Goal: Task Accomplishment & Management: Use online tool/utility

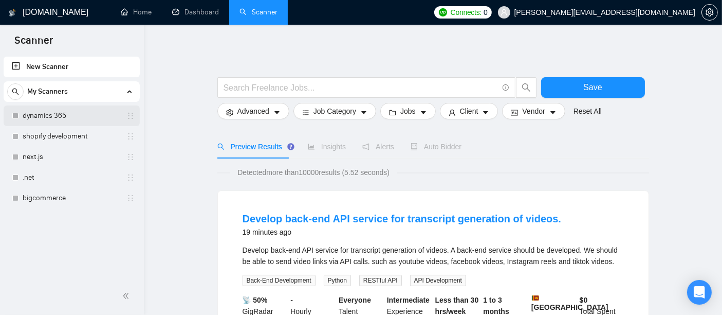
click at [31, 118] on link "dynamics 365" at bounding box center [72, 115] width 98 height 21
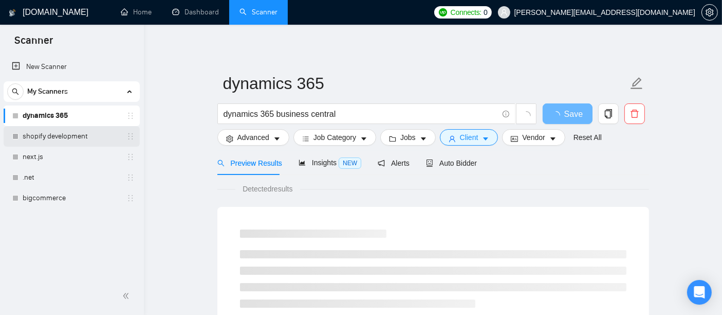
click at [34, 137] on link "shopify development" at bounding box center [72, 136] width 98 height 21
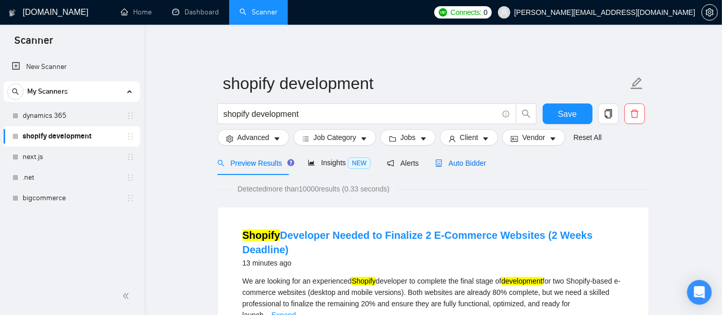
click at [461, 163] on span "Auto Bidder" at bounding box center [460, 163] width 51 height 8
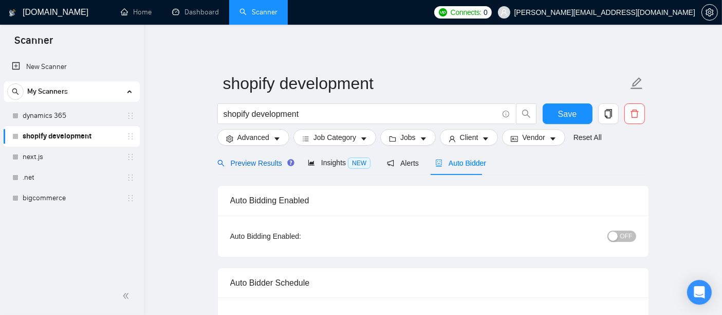
click at [248, 159] on span "Preview Results" at bounding box center [254, 163] width 74 height 8
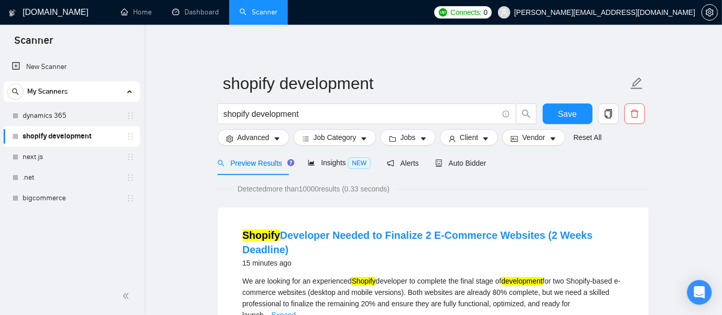
click at [372, 280] on mark "Shopify" at bounding box center [364, 281] width 24 height 8
click at [414, 231] on link "Shopify Developer Needed to Finalize 2 E-Commerce Websites (2 Weeks Deadline)" at bounding box center [418, 242] width 351 height 26
click at [466, 164] on span "Auto Bidder" at bounding box center [460, 163] width 51 height 8
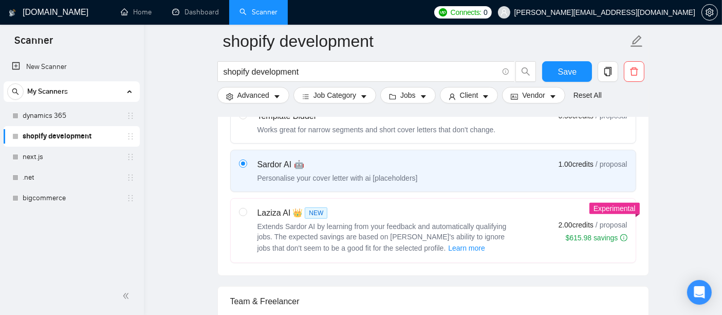
scroll to position [396, 0]
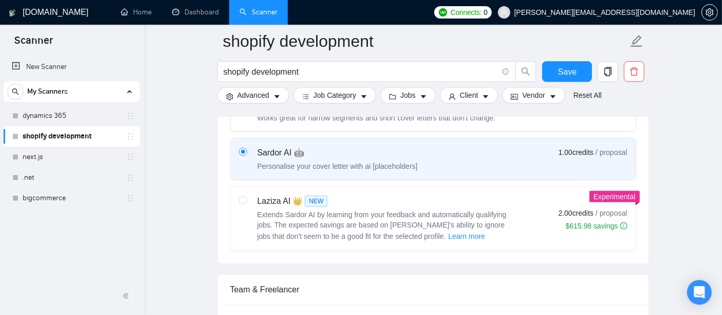
click at [242, 202] on label at bounding box center [243, 218] width 8 height 47
click at [242, 202] on input "radio" at bounding box center [242, 199] width 7 height 7
radio input "true"
radio input "false"
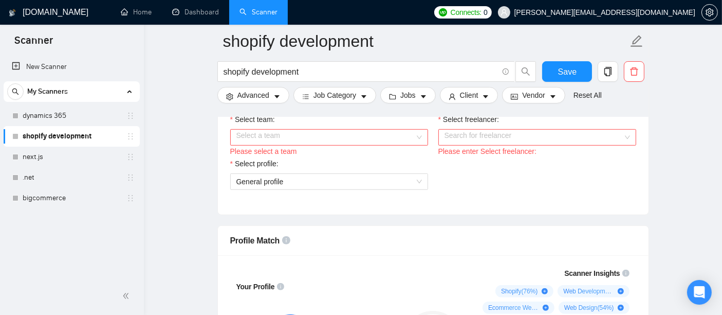
scroll to position [603, 0]
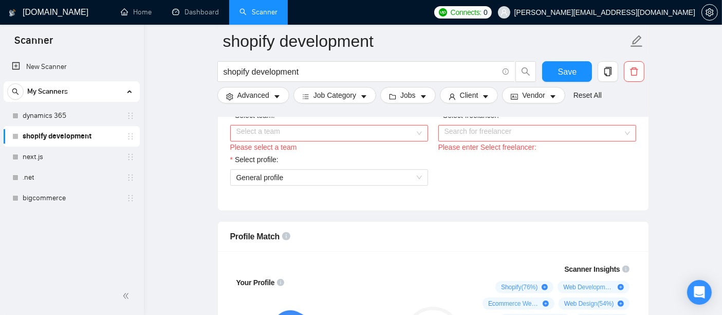
click at [409, 132] on input "Select team:" at bounding box center [325, 132] width 178 height 15
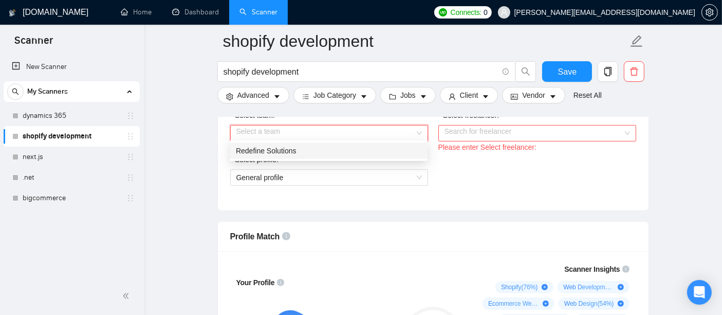
click at [292, 149] on div "Redefine Solutions" at bounding box center [329, 150] width 186 height 11
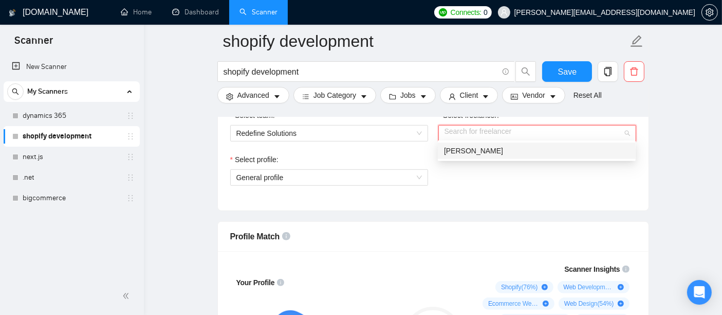
click at [494, 133] on input "Select freelancer:" at bounding box center [534, 132] width 178 height 15
click at [467, 148] on span "[PERSON_NAME]" at bounding box center [473, 150] width 59 height 8
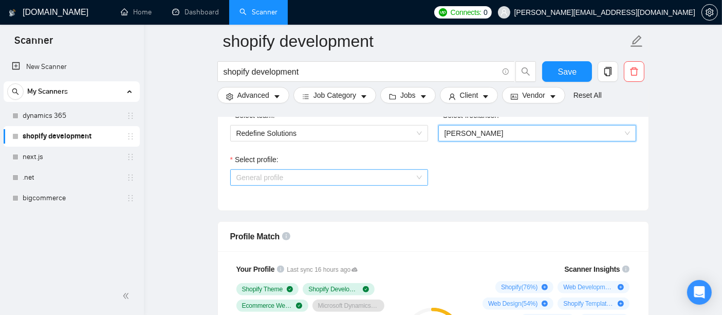
click at [415, 175] on span "General profile" at bounding box center [329, 177] width 186 height 15
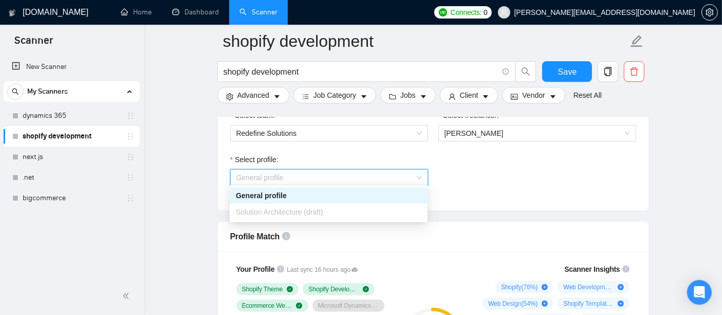
click at [365, 194] on div "General profile" at bounding box center [329, 195] width 186 height 11
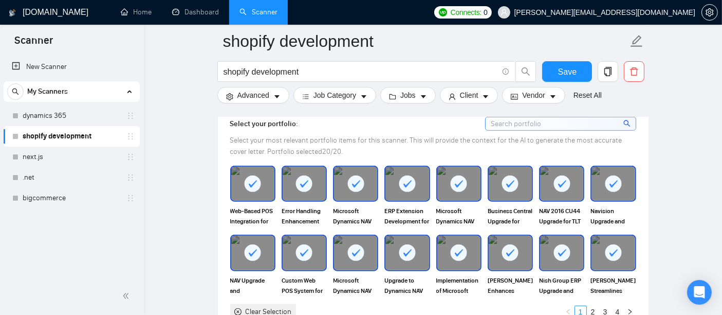
scroll to position [976, 0]
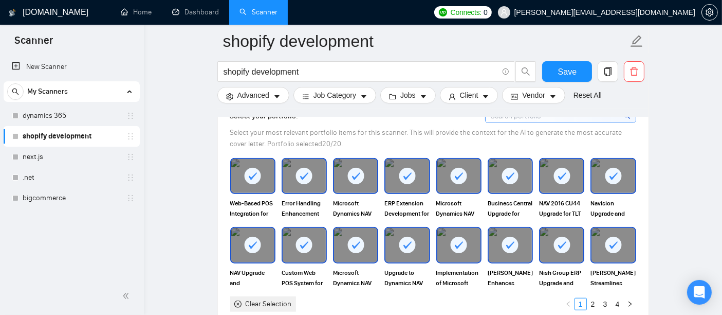
click at [614, 247] on rect at bounding box center [614, 244] width 16 height 16
click at [610, 259] on div at bounding box center [613, 245] width 45 height 36
click at [591, 298] on link "2" at bounding box center [593, 303] width 11 height 11
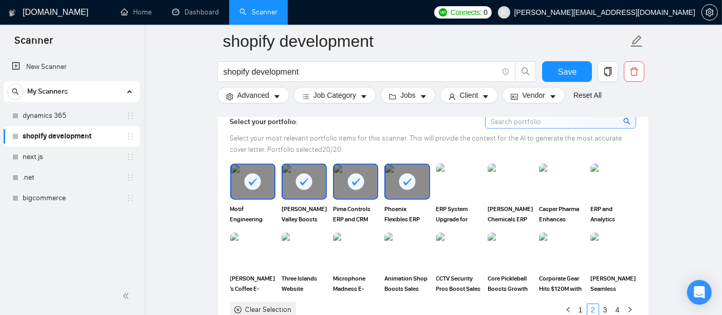
scroll to position [985, 0]
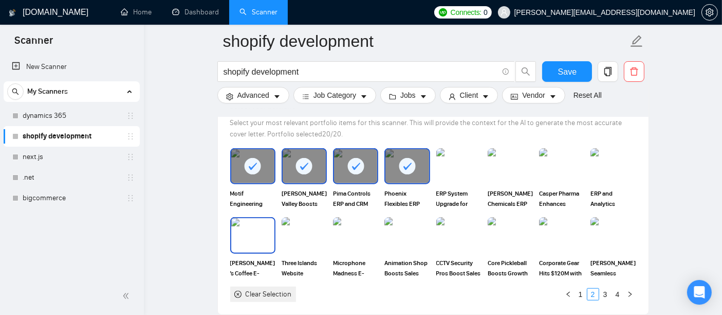
click at [250, 237] on img at bounding box center [252, 235] width 43 height 34
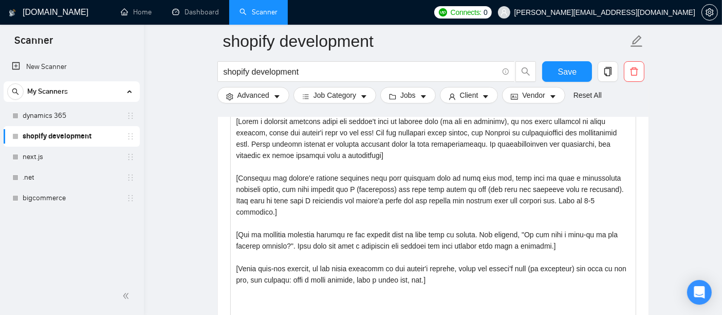
scroll to position [1258, 0]
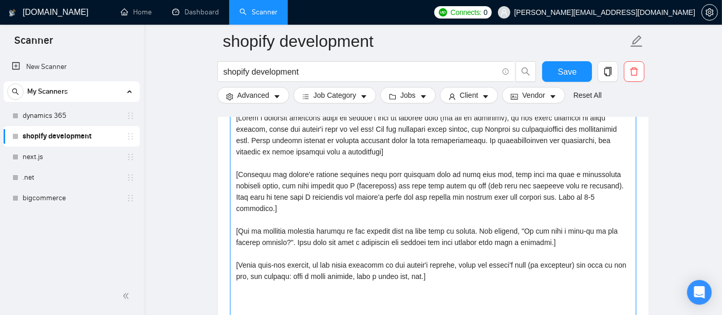
click at [401, 187] on textarea "Cover letter template:" at bounding box center [433, 224] width 406 height 231
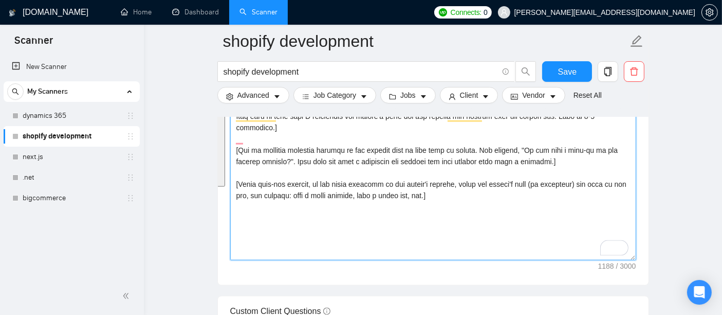
scroll to position [1351, 0]
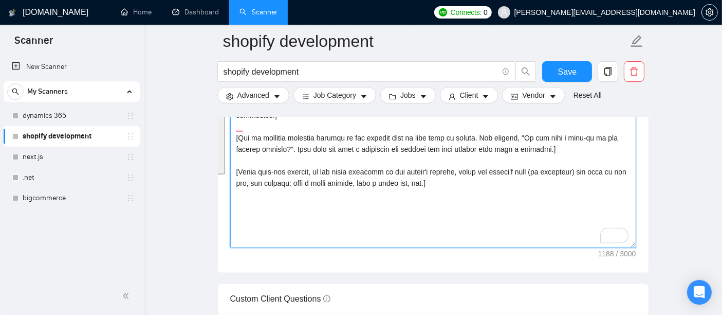
drag, startPoint x: 233, startPoint y: 181, endPoint x: 502, endPoint y: 176, distance: 268.9
click at [502, 176] on textarea "Cover letter template:" at bounding box center [433, 131] width 406 height 231
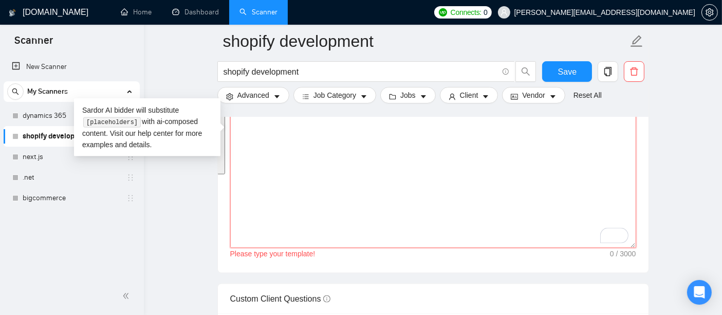
paste textarea "[Write a cover letter that is under 80 words. The tone should be casual and con…"
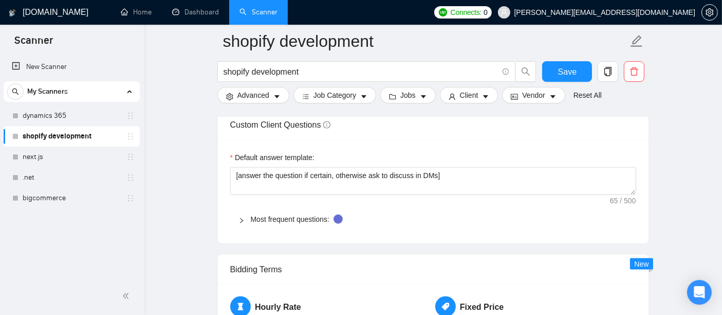
scroll to position [1533, 0]
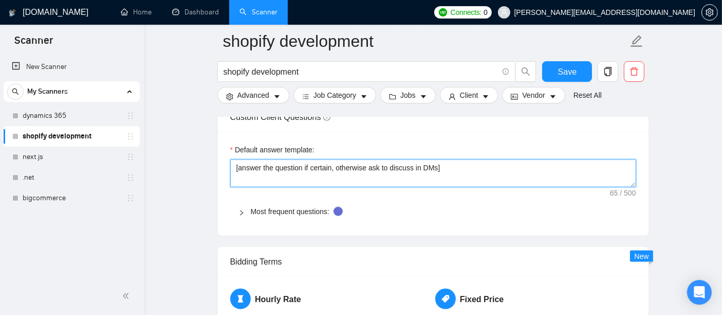
click at [620, 160] on textarea "[answer the question if certain, otherwise ask to discuss in DMs]" at bounding box center [433, 173] width 406 height 28
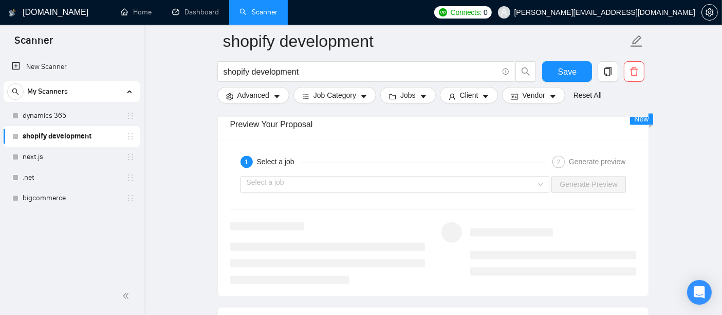
scroll to position [1998, 0]
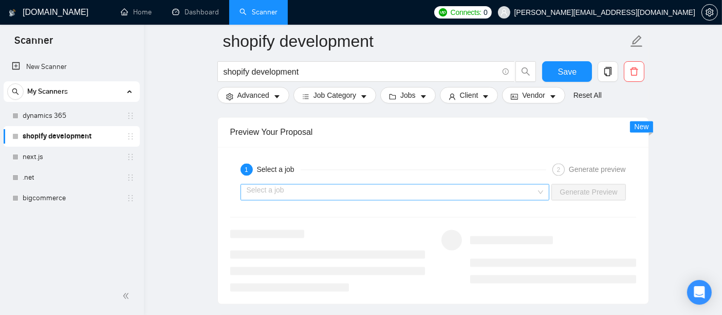
click at [547, 189] on div "Select a job" at bounding box center [395, 192] width 309 height 16
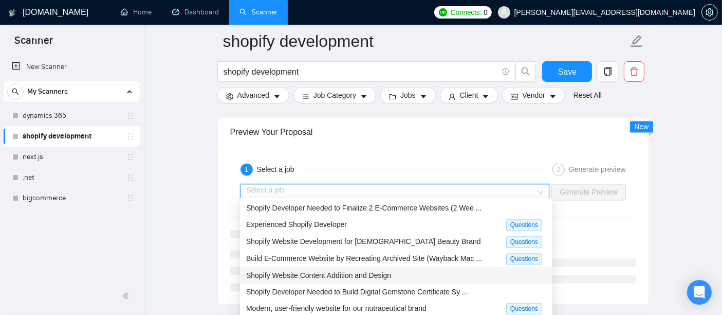
click at [386, 277] on span "Shopify Website Content Addition and Design" at bounding box center [318, 275] width 145 height 8
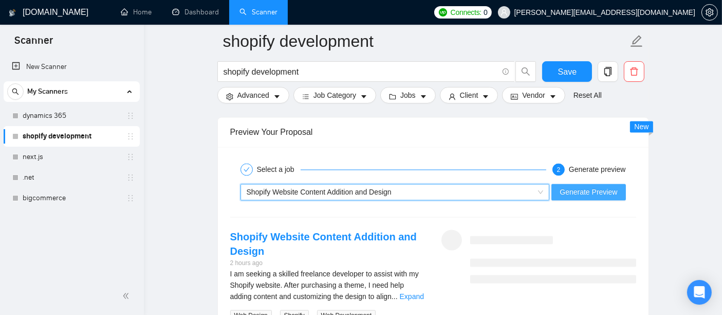
click at [592, 191] on span "Generate Preview" at bounding box center [589, 191] width 58 height 11
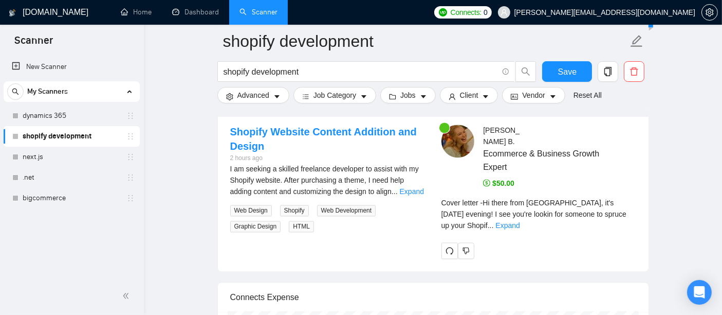
scroll to position [2130, 0]
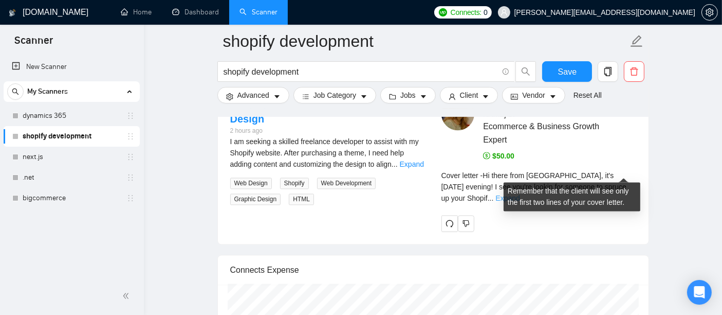
click at [520, 194] on link "Expand" at bounding box center [508, 198] width 24 height 8
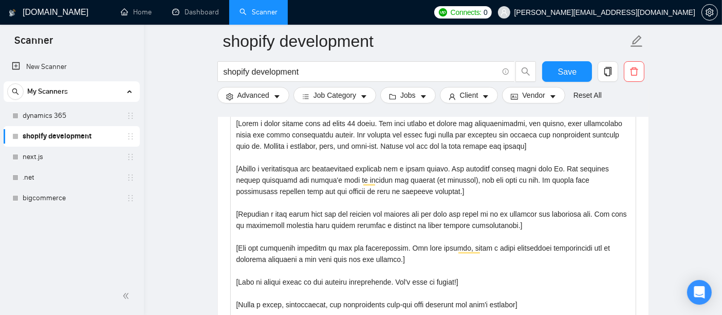
scroll to position [1257, 0]
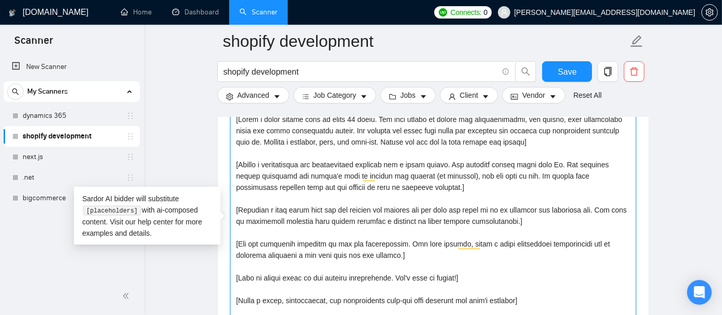
drag, startPoint x: 301, startPoint y: 173, endPoint x: 279, endPoint y: 171, distance: 22.7
click at [279, 171] on textarea "Cover letter template:" at bounding box center [433, 226] width 406 height 231
click at [333, 170] on textarea "Cover letter template:" at bounding box center [433, 226] width 406 height 231
paste textarea "client's"
click at [403, 171] on textarea "Cover letter template:" at bounding box center [433, 226] width 406 height 231
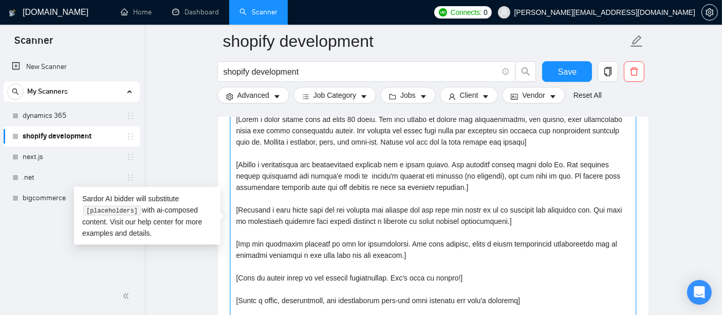
paste textarea "client's"
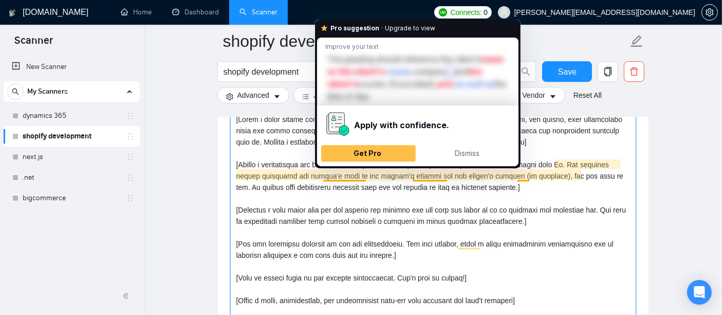
click at [493, 216] on textarea "Cover letter template:" at bounding box center [433, 226] width 406 height 231
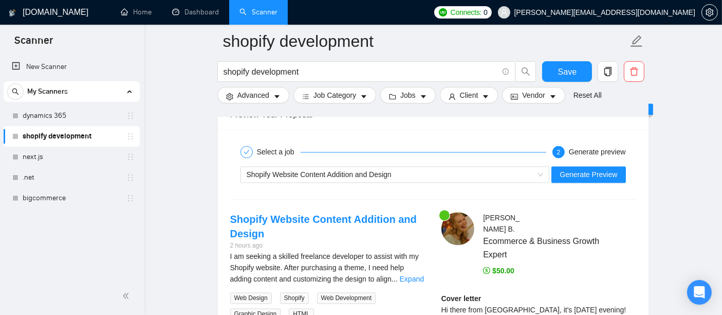
scroll to position [2002, 0]
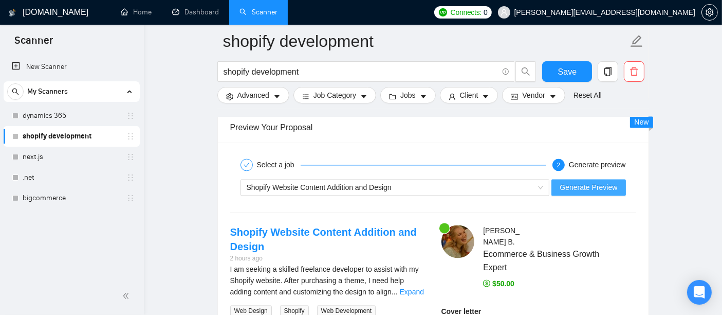
click at [570, 181] on span "Generate Preview" at bounding box center [589, 186] width 58 height 11
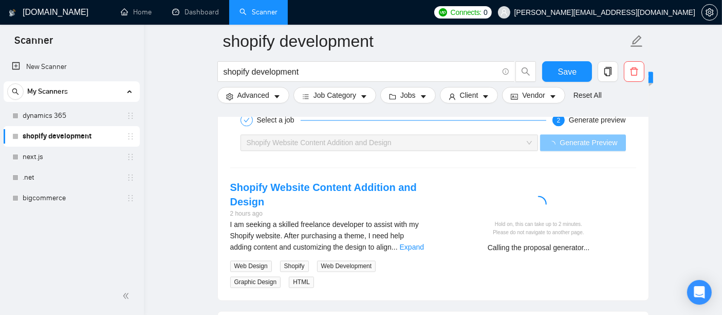
scroll to position [2051, 0]
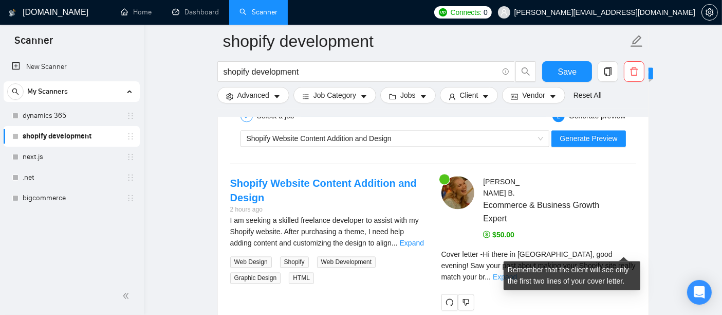
click at [517, 272] on link "Expand" at bounding box center [505, 276] width 24 height 8
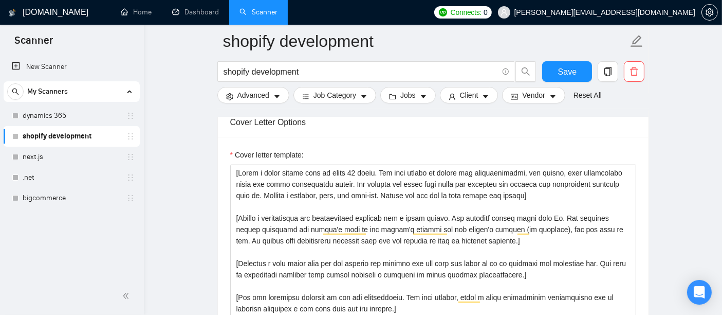
scroll to position [1224, 0]
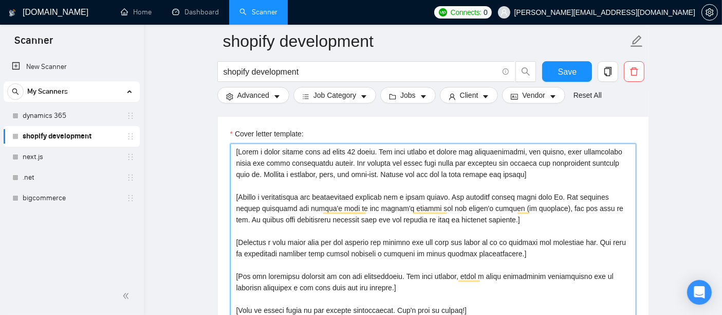
click at [549, 209] on textarea "Cover letter template:" at bounding box center [433, 258] width 406 height 231
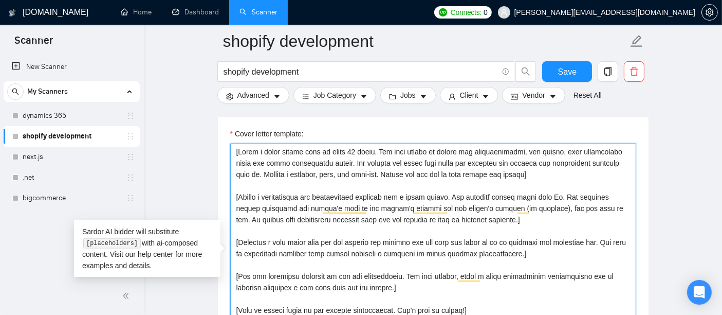
click at [384, 219] on textarea "Cover letter template:" at bounding box center [433, 258] width 406 height 231
click at [444, 190] on textarea "Cover letter template:" at bounding box center [433, 258] width 406 height 231
click at [466, 216] on textarea "Cover letter template:" at bounding box center [433, 258] width 406 height 231
click at [487, 217] on textarea "Cover letter template:" at bounding box center [433, 258] width 406 height 231
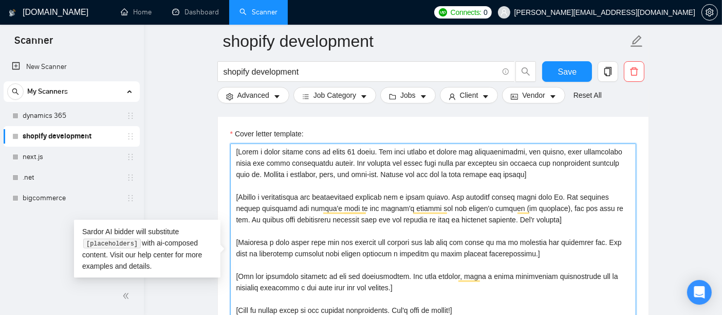
click at [515, 216] on textarea "Cover letter template:" at bounding box center [433, 258] width 406 height 231
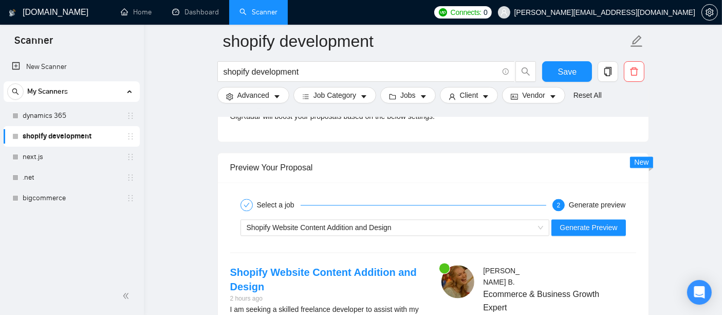
scroll to position [2007, 0]
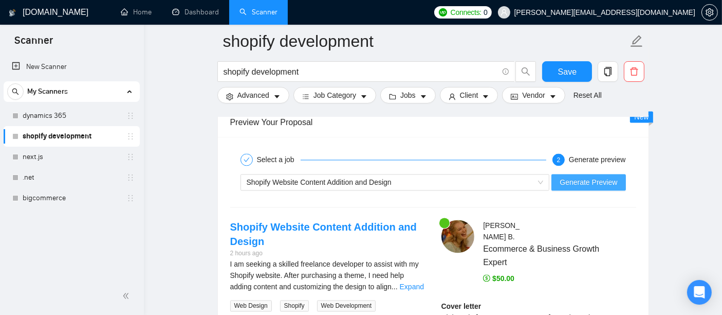
type textarea "[Write a cover letter that is under 80 words. The tone should be casual and con…"
click at [577, 184] on button "Generate Preview" at bounding box center [589, 182] width 74 height 16
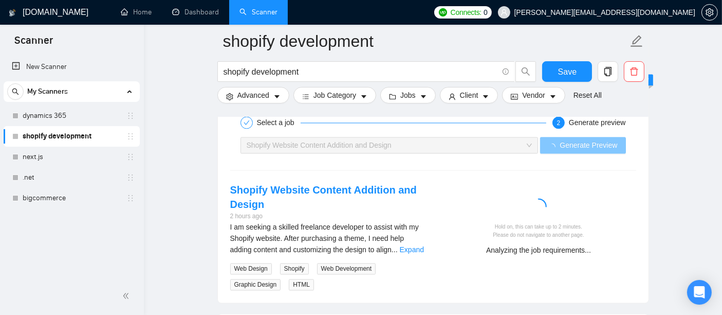
scroll to position [2048, 0]
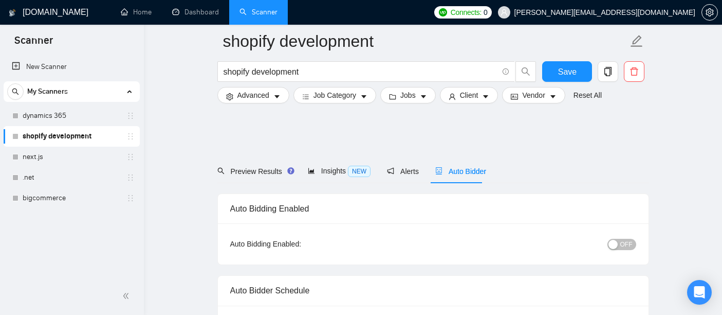
scroll to position [2048, 0]
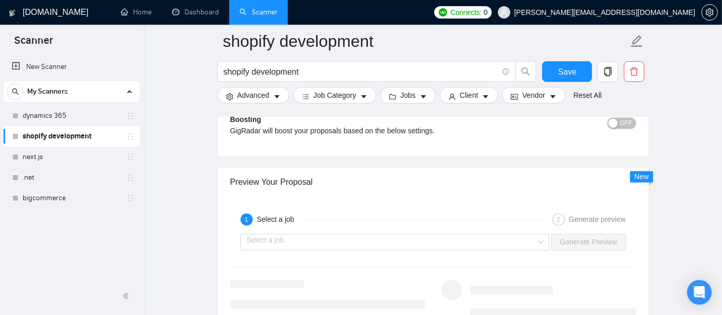
scroll to position [1881, 0]
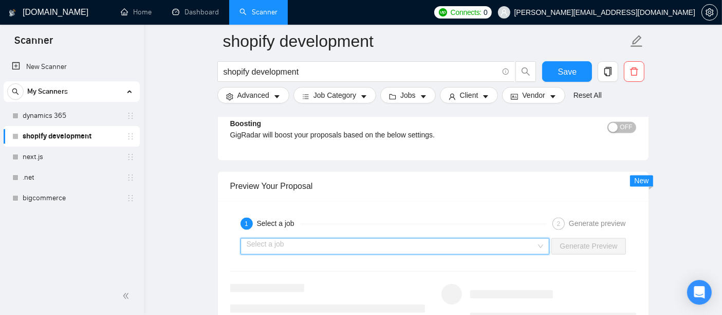
click at [537, 245] on input "search" at bounding box center [392, 246] width 290 height 15
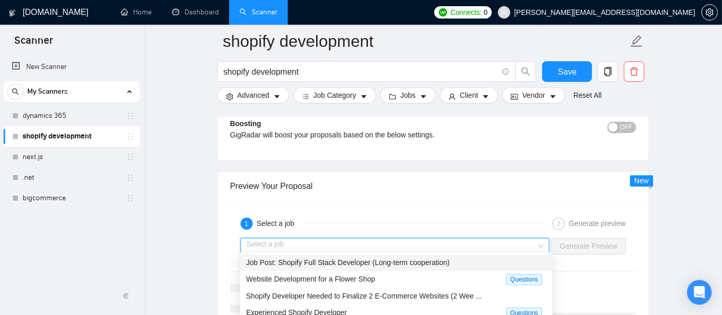
click at [441, 265] on span "Job Post: Shopify Full Stack Developer (Long-term cooperation)" at bounding box center [348, 263] width 204 height 8
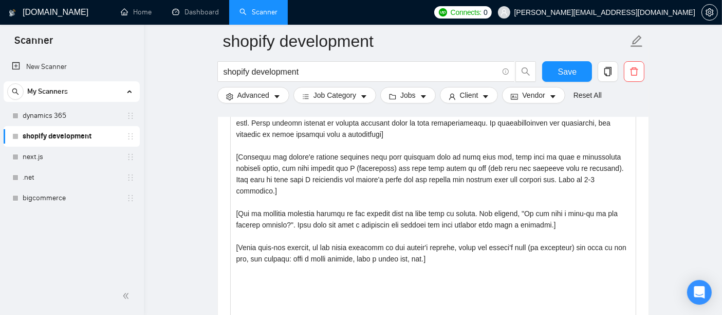
scroll to position [1222, 0]
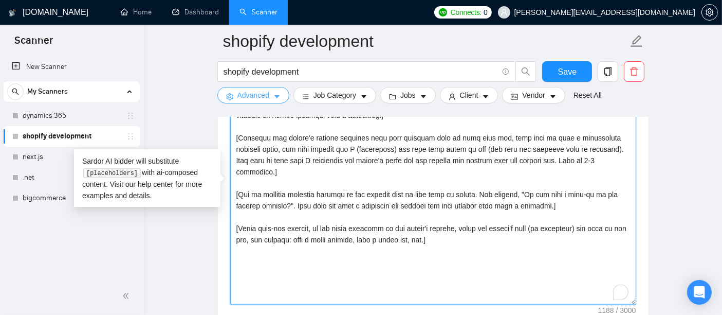
drag, startPoint x: 435, startPoint y: 240, endPoint x: 277, endPoint y: 101, distance: 210.5
click at [277, 101] on div "shopify development shopify development Save Advanced Job Category Jobs Client …" at bounding box center [433, 250] width 432 height 2862
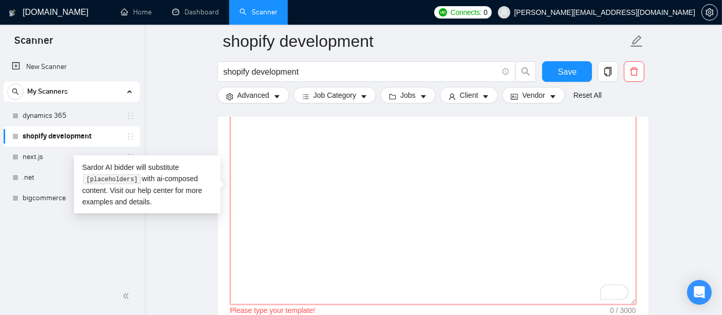
click at [483, 244] on textarea "Cover letter template:" at bounding box center [433, 188] width 406 height 231
paste textarea "[Write a cover letter that is under 80 words. The tone should be casual and con…"
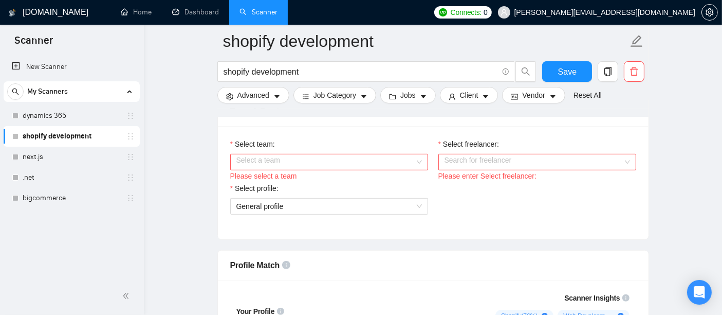
scroll to position [570, 0]
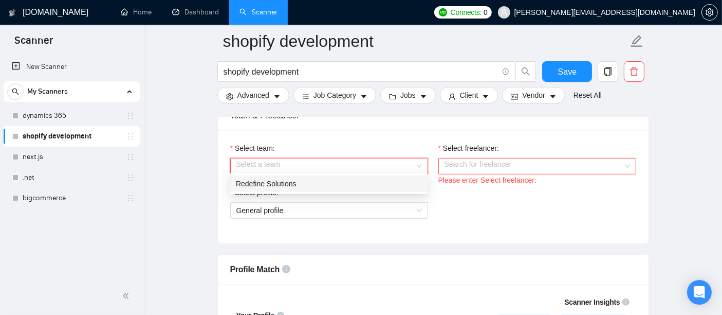
click at [408, 163] on input "Select team:" at bounding box center [325, 165] width 178 height 15
click at [301, 179] on div "Redefine Solutions" at bounding box center [329, 183] width 186 height 11
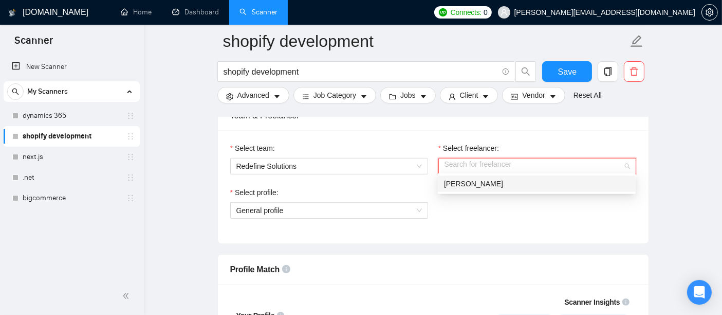
click at [551, 168] on input "Select freelancer:" at bounding box center [534, 165] width 178 height 15
click at [505, 180] on div "[PERSON_NAME]" at bounding box center [537, 183] width 186 height 11
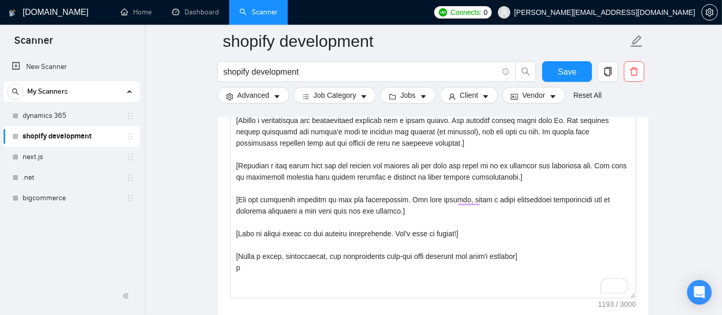
scroll to position [1309, 0]
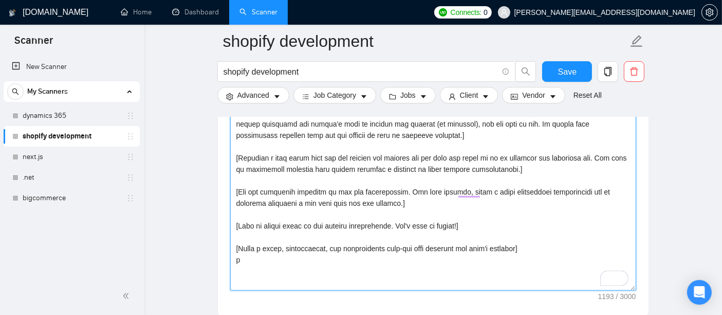
click at [255, 263] on textarea "Cover letter template:" at bounding box center [433, 174] width 406 height 231
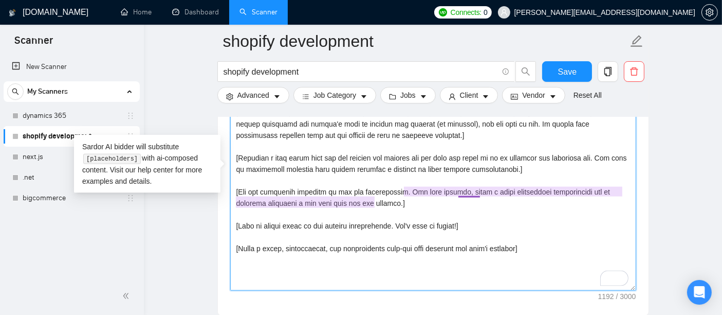
click at [477, 186] on textarea "Cover letter template:" at bounding box center [433, 174] width 406 height 231
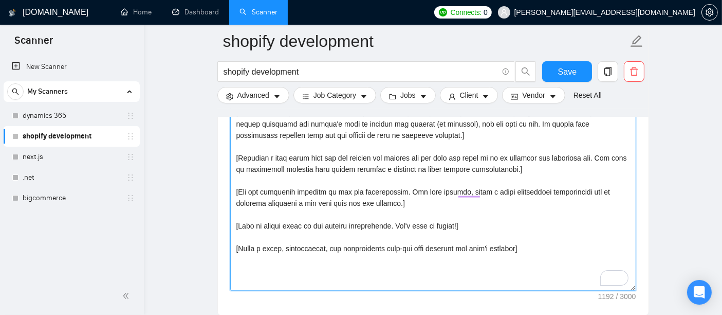
click at [440, 196] on textarea "Cover letter template:" at bounding box center [433, 174] width 406 height 231
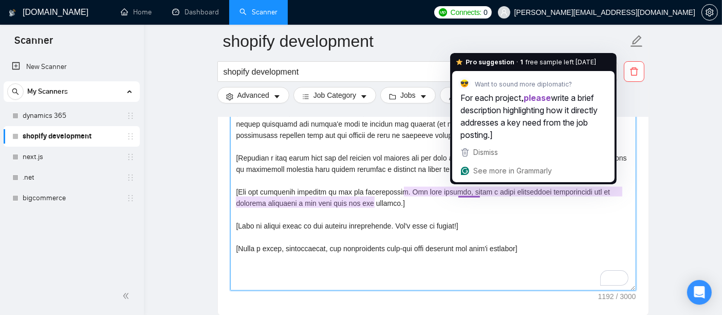
click at [478, 191] on textarea "Cover letter template:" at bounding box center [433, 174] width 406 height 231
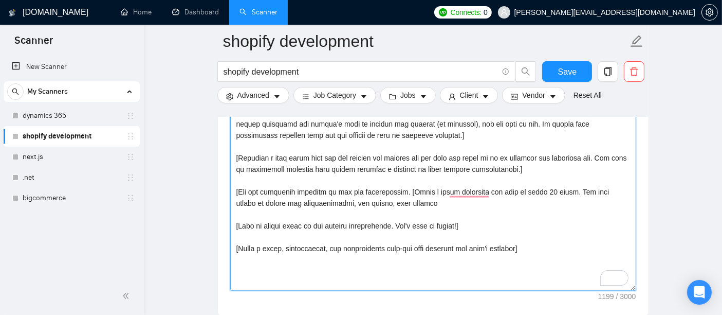
click at [437, 214] on textarea "Cover letter template:" at bounding box center [433, 174] width 406 height 231
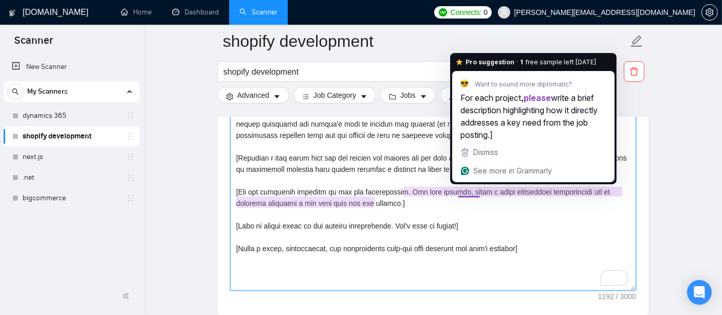
click at [466, 187] on textarea "Cover letter template:" at bounding box center [433, 174] width 406 height 231
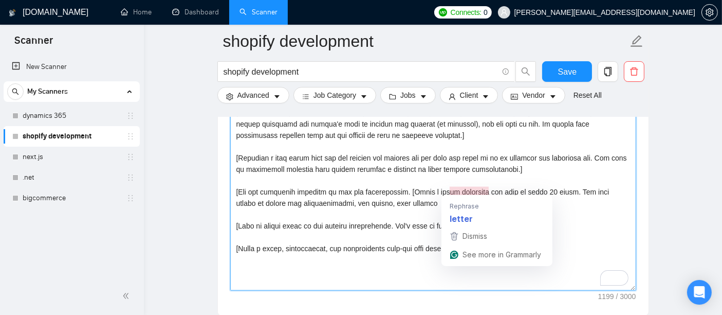
click at [461, 188] on textarea "Cover letter template:" at bounding box center [433, 174] width 406 height 231
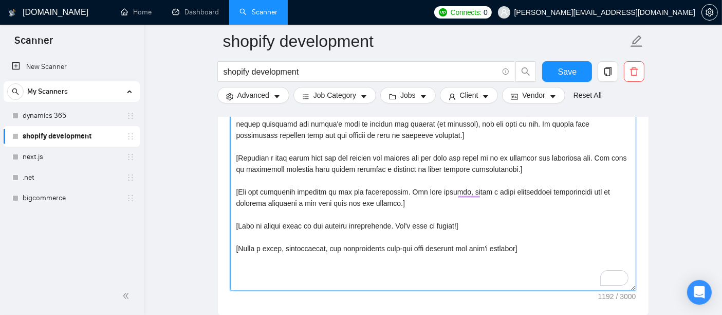
click at [485, 232] on textarea "Cover letter template:" at bounding box center [433, 174] width 406 height 231
click at [473, 180] on textarea "Cover letter template:" at bounding box center [433, 174] width 406 height 231
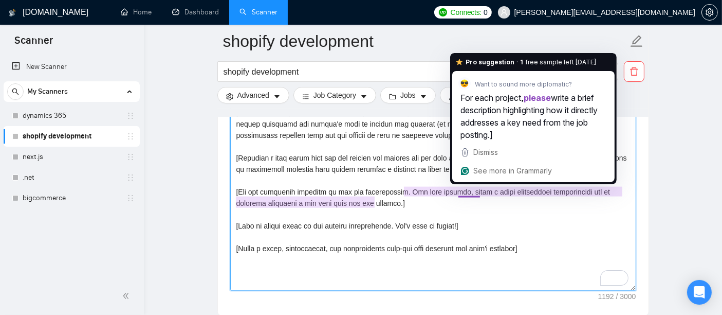
click at [464, 190] on textarea "Cover letter template:" at bounding box center [433, 174] width 406 height 231
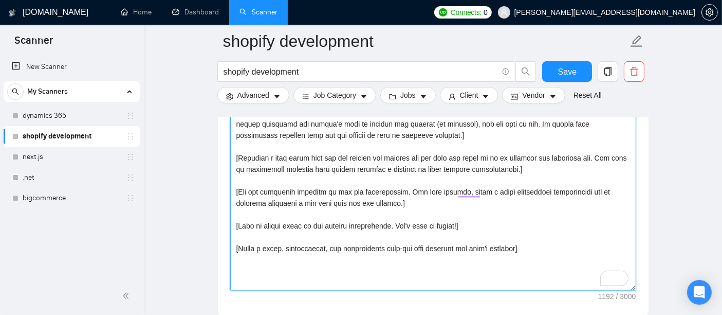
click at [458, 190] on textarea "Cover letter template:" at bounding box center [433, 174] width 406 height 231
click at [472, 209] on textarea "Cover letter template:" at bounding box center [433, 174] width 406 height 231
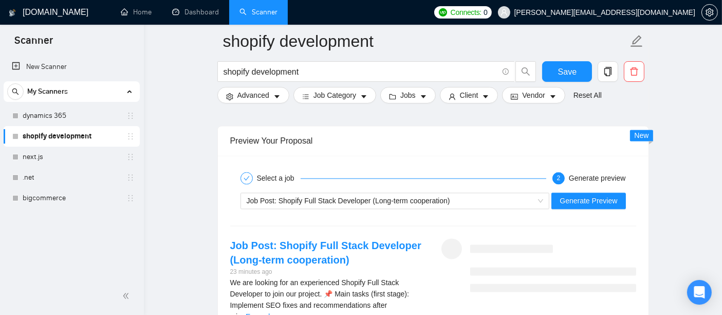
scroll to position [1976, 0]
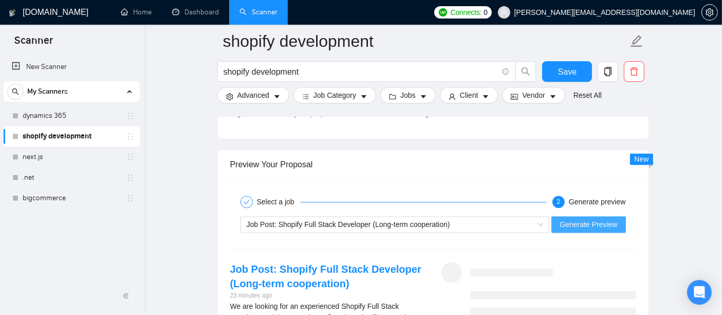
type textarea "[Write a cover letter that is under 80 words. The tone should be casual and con…"
click at [577, 218] on span "Generate Preview" at bounding box center [589, 223] width 58 height 11
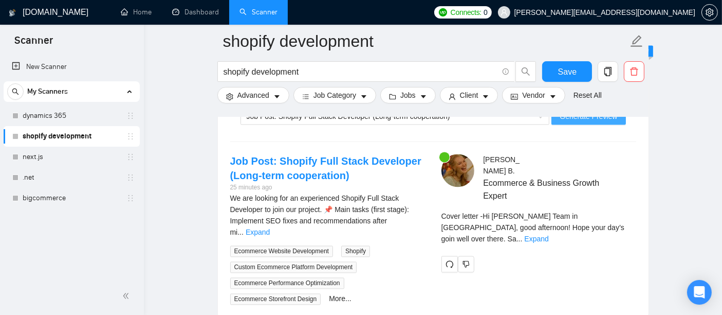
scroll to position [2088, 0]
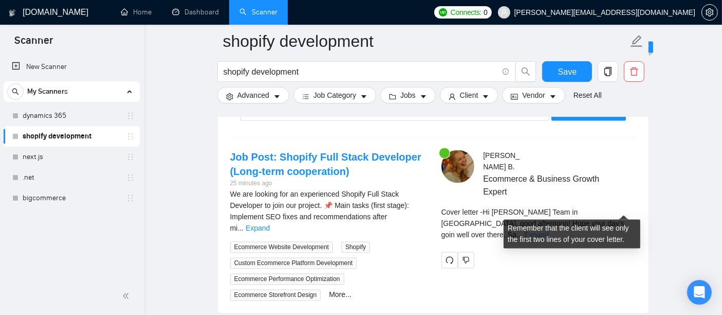
click at [548, 230] on link "Expand" at bounding box center [536, 234] width 24 height 8
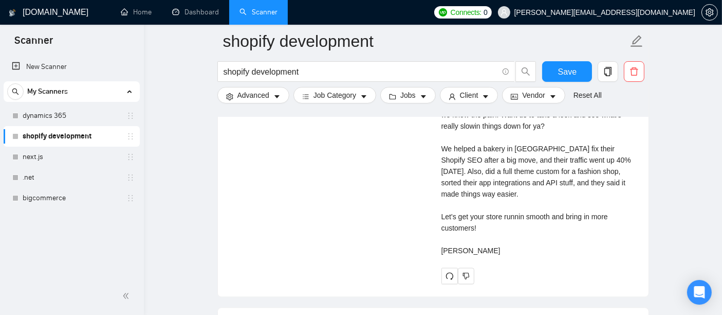
scroll to position [2272, 0]
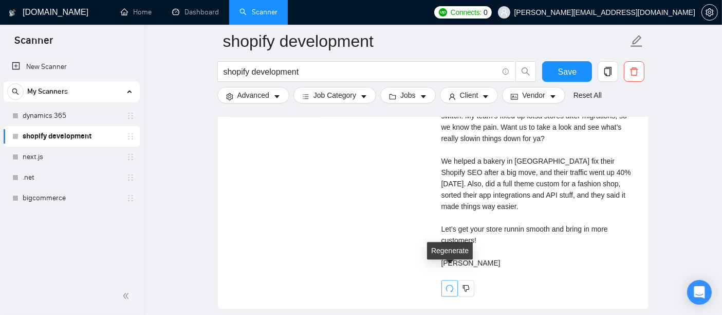
click at [452, 284] on icon "redo" at bounding box center [450, 288] width 8 height 8
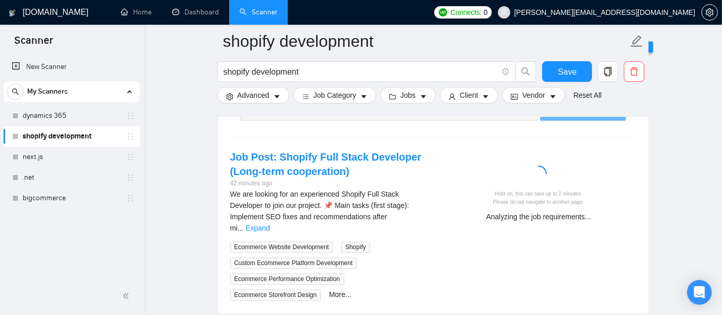
scroll to position [2093, 0]
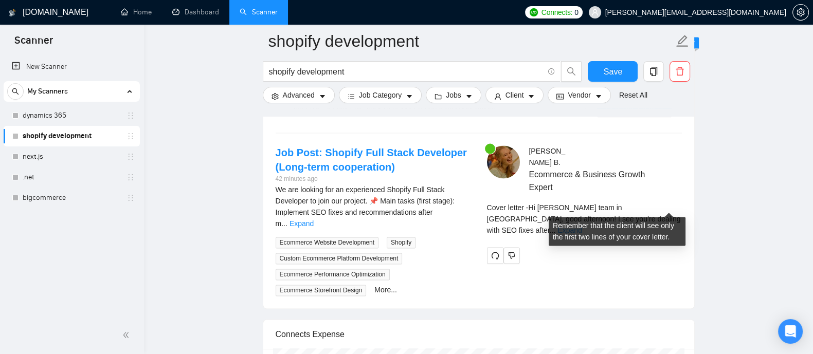
click at [581, 226] on link "Expand" at bounding box center [569, 230] width 24 height 8
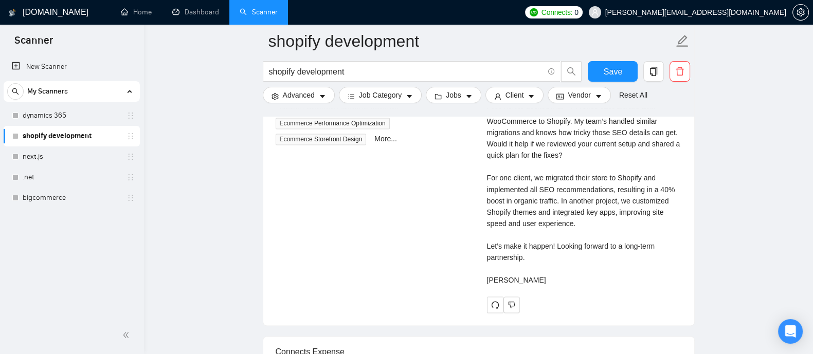
scroll to position [2264, 0]
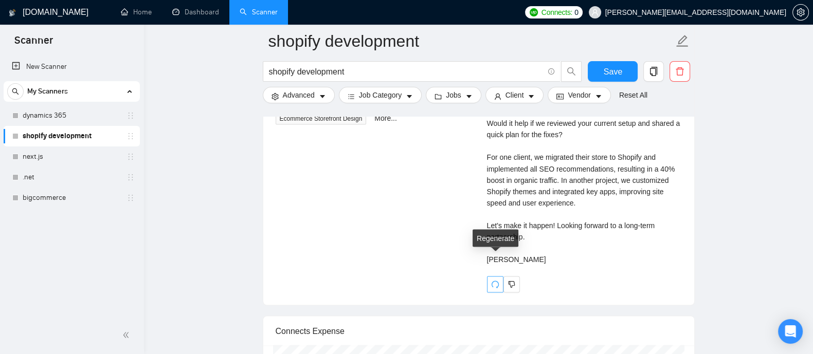
click at [497, 276] on button "button" at bounding box center [495, 284] width 16 height 16
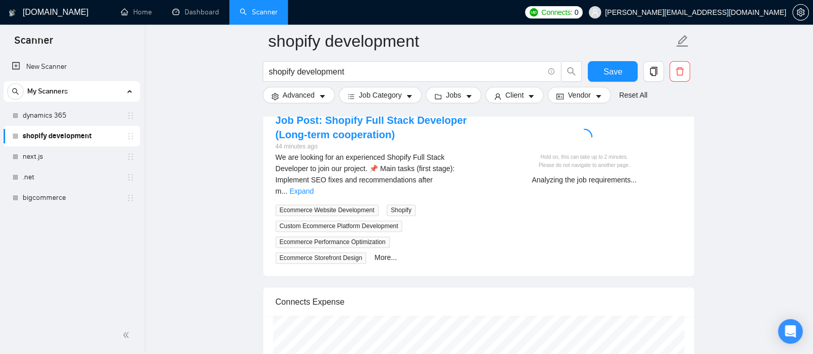
scroll to position [2141, 0]
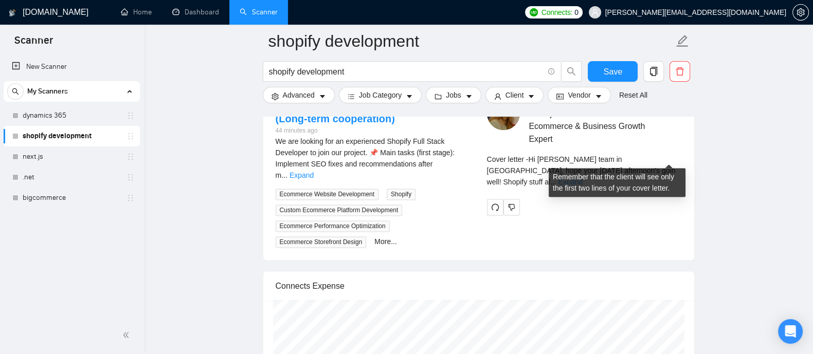
click at [582, 178] on link "Expand" at bounding box center [570, 182] width 24 height 8
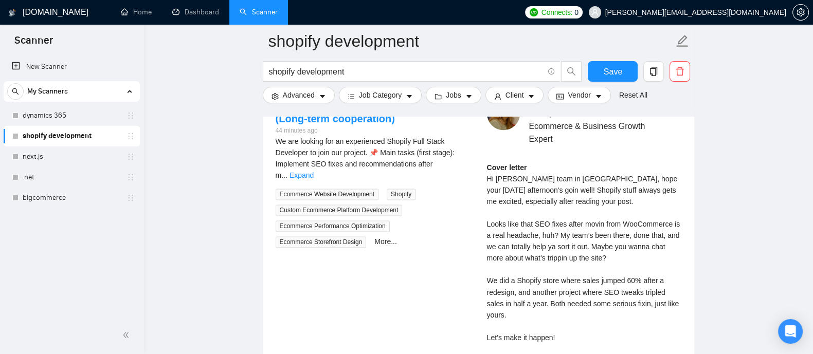
click at [527, 162] on div "Cover letter Hi [PERSON_NAME] team in [GEOGRAPHIC_DATA], hope your [DATE] after…" at bounding box center [584, 264] width 195 height 204
drag, startPoint x: 484, startPoint y: 150, endPoint x: 528, endPoint y: 158, distance: 44.9
click at [528, 158] on div "[PERSON_NAME] Ecommerce & Business Growth Expert Cover letter Hi [PERSON_NAME] …" at bounding box center [584, 245] width 211 height 296
click at [518, 178] on div "Cover letter Hi [PERSON_NAME] team in [GEOGRAPHIC_DATA], hope your [DATE] after…" at bounding box center [584, 264] width 195 height 204
drag, startPoint x: 532, startPoint y: 154, endPoint x: 488, endPoint y: 152, distance: 43.7
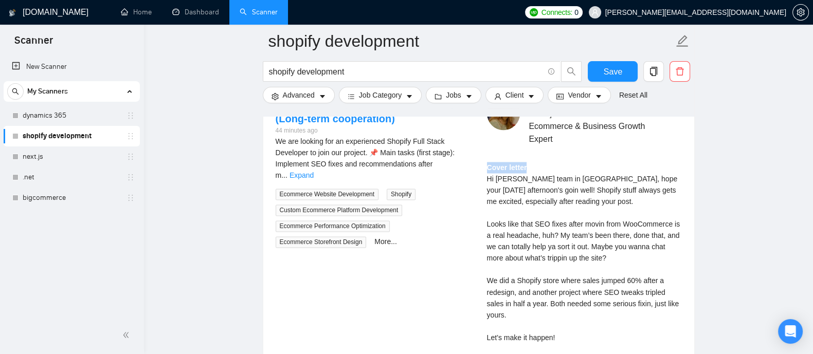
click at [488, 162] on div "Cover letter Hi [PERSON_NAME] team in [GEOGRAPHIC_DATA], hope your [DATE] after…" at bounding box center [584, 264] width 195 height 204
click at [488, 163] on strong "Cover letter" at bounding box center [507, 167] width 40 height 8
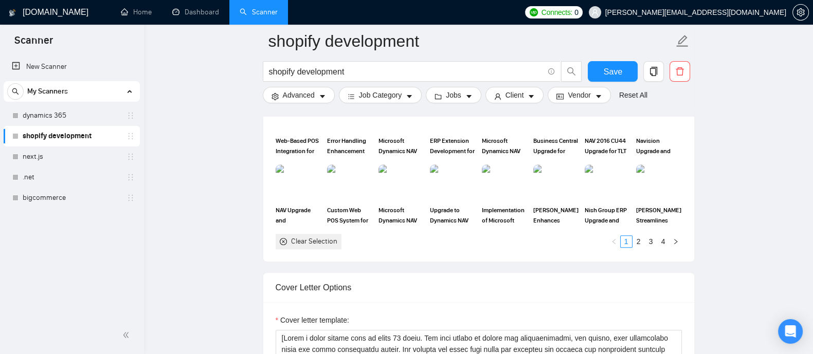
scroll to position [1157, 0]
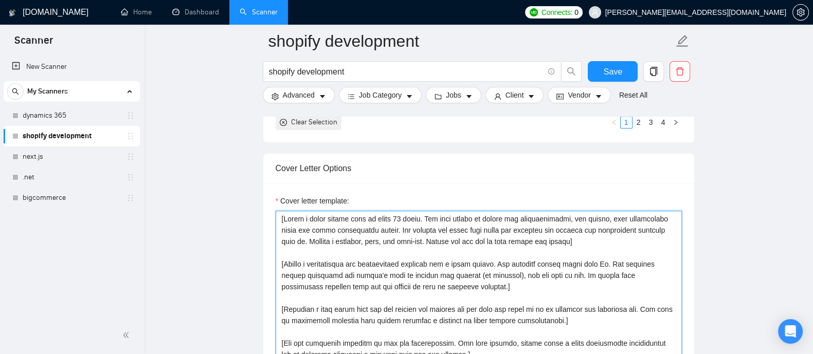
click at [349, 223] on textarea "Cover letter template:" at bounding box center [479, 326] width 406 height 231
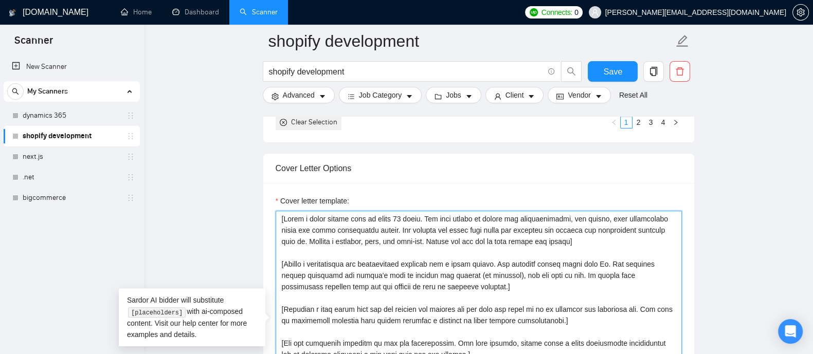
click at [562, 242] on textarea "Cover letter template:" at bounding box center [479, 326] width 406 height 231
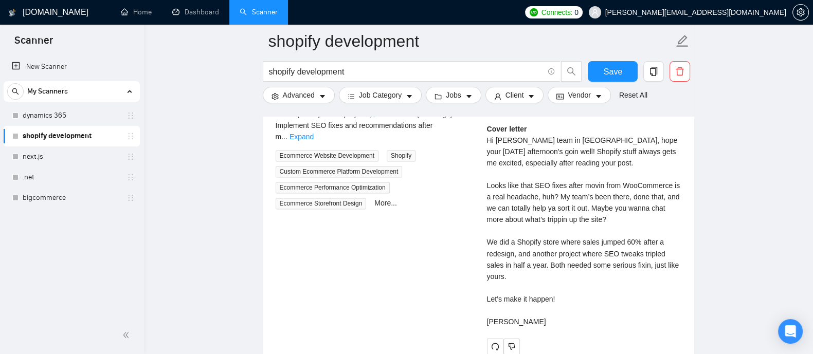
scroll to position [2188, 0]
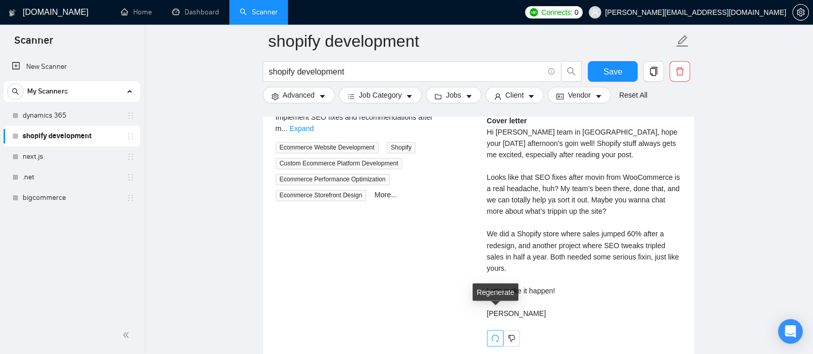
click at [496, 314] on icon "redo" at bounding box center [495, 338] width 8 height 8
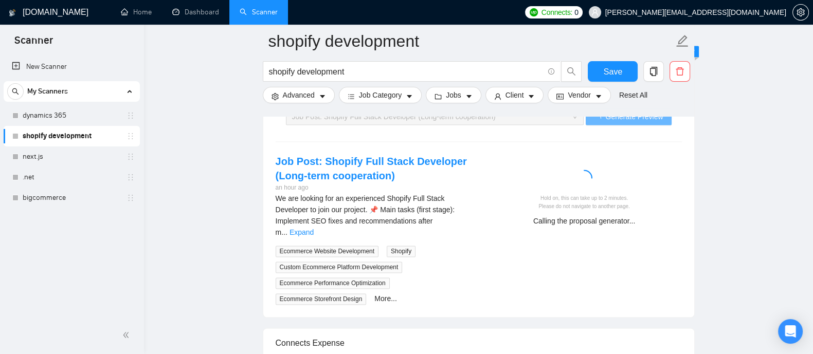
scroll to position [2095, 0]
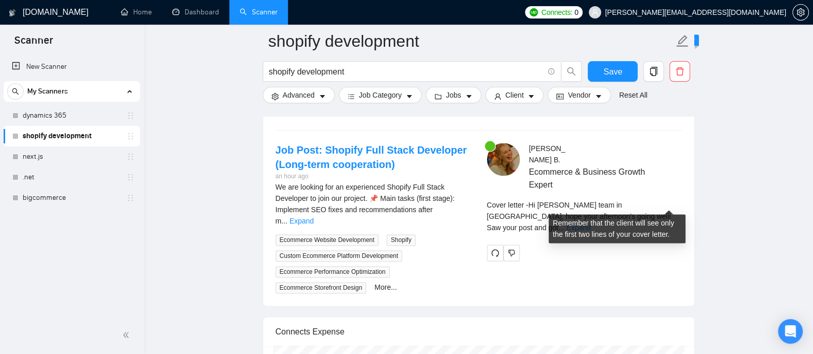
click at [669, 199] on div "Cover letter - Hi [PERSON_NAME] team in [GEOGRAPHIC_DATA], hope your afternoon'…" at bounding box center [584, 216] width 195 height 34
click at [590, 224] on link "Expand" at bounding box center [578, 228] width 24 height 8
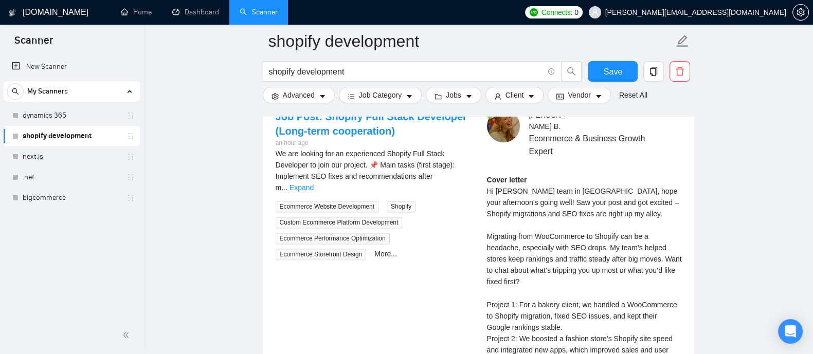
scroll to position [2137, 0]
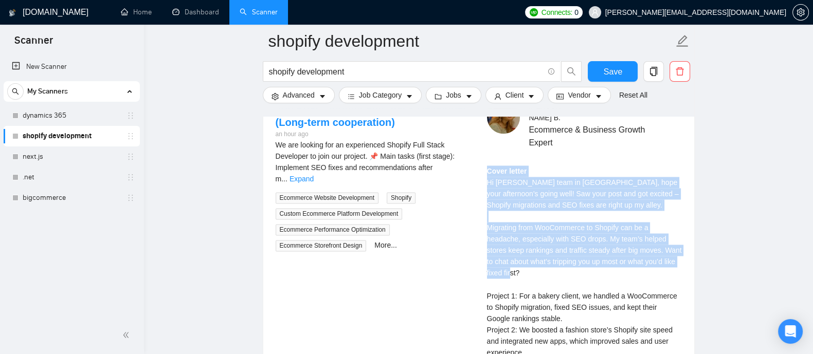
drag, startPoint x: 481, startPoint y: 155, endPoint x: 610, endPoint y: 274, distance: 175.7
click at [610, 274] on div "[PERSON_NAME] Ecommerce & Business Growth Expert Cover letter Hi [PERSON_NAME] …" at bounding box center [584, 277] width 211 height 353
click at [610, 274] on div "Cover letter Hi [PERSON_NAME] team in [GEOGRAPHIC_DATA], hope your afternoon's …" at bounding box center [584, 296] width 195 height 260
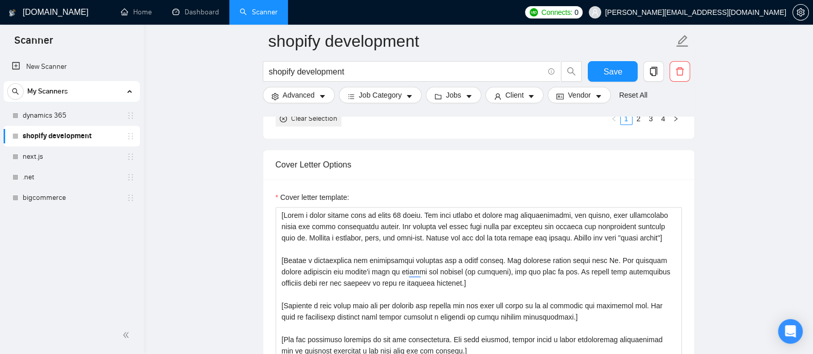
scroll to position [1140, 0]
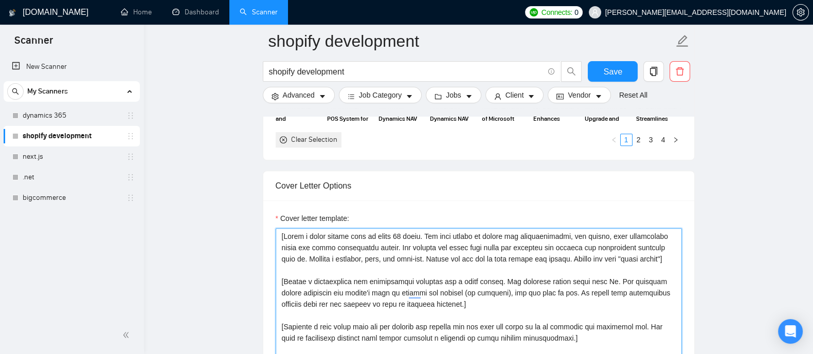
click at [365, 314] on textarea "Cover letter template:" at bounding box center [479, 343] width 406 height 231
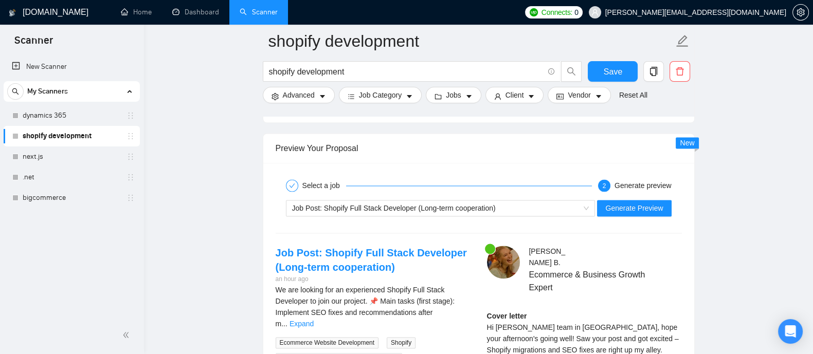
scroll to position [2013, 0]
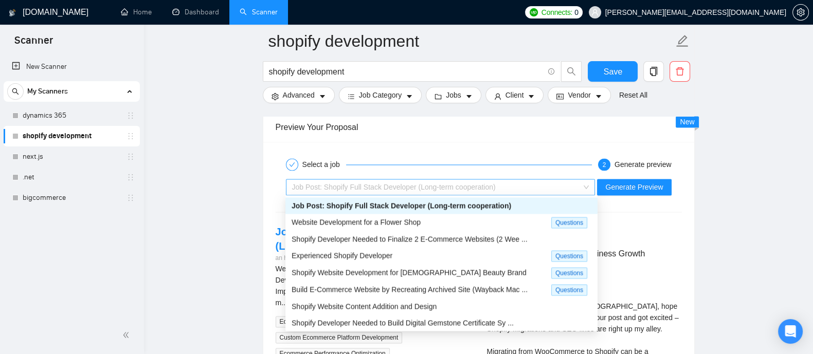
click at [586, 184] on span "Job Post: Shopify Full Stack Developer (Long-term cooperation)" at bounding box center [440, 186] width 297 height 15
click at [368, 256] on span "Experienced Shopify Developer" at bounding box center [341, 255] width 101 height 8
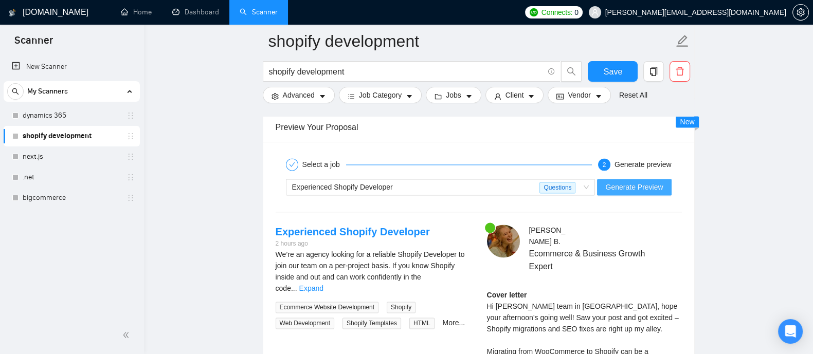
click at [649, 186] on span "Generate Preview" at bounding box center [634, 186] width 58 height 11
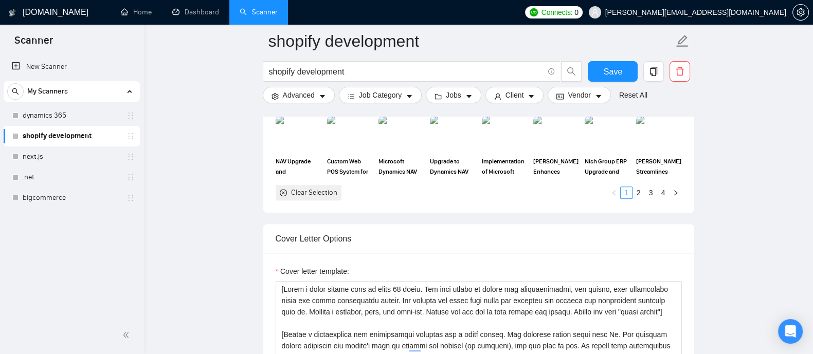
scroll to position [1199, 0]
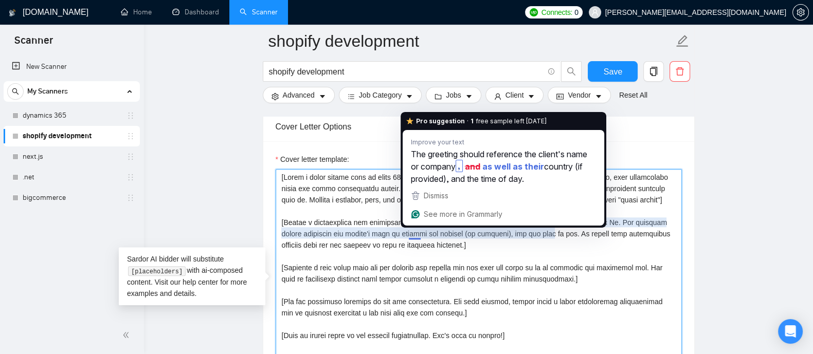
click at [412, 230] on textarea "Cover letter template:" at bounding box center [479, 284] width 406 height 231
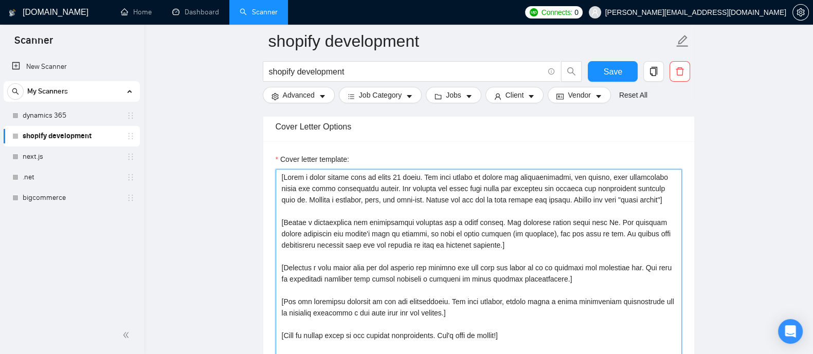
click at [502, 243] on textarea "Cover letter template:" at bounding box center [479, 284] width 406 height 231
click at [376, 234] on textarea "Cover letter template:" at bounding box center [479, 284] width 406 height 231
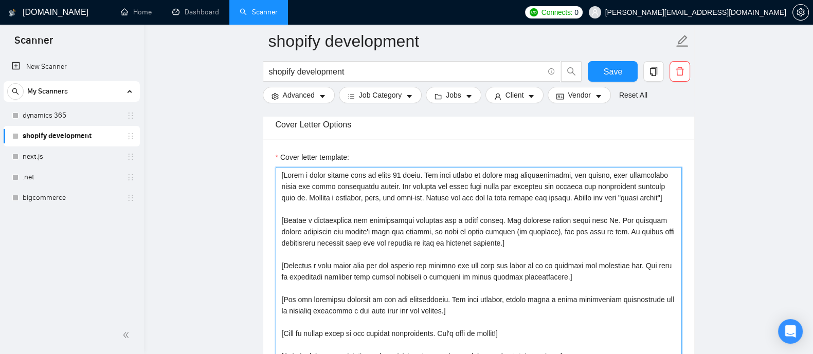
scroll to position [1205, 0]
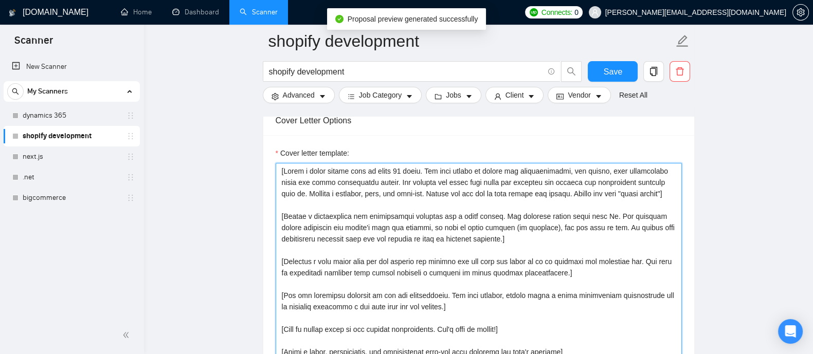
drag, startPoint x: 598, startPoint y: 226, endPoint x: 604, endPoint y: 226, distance: 6.7
click at [604, 226] on textarea "Cover letter template:" at bounding box center [479, 278] width 406 height 231
click at [589, 249] on textarea "Cover letter template:" at bounding box center [479, 278] width 406 height 231
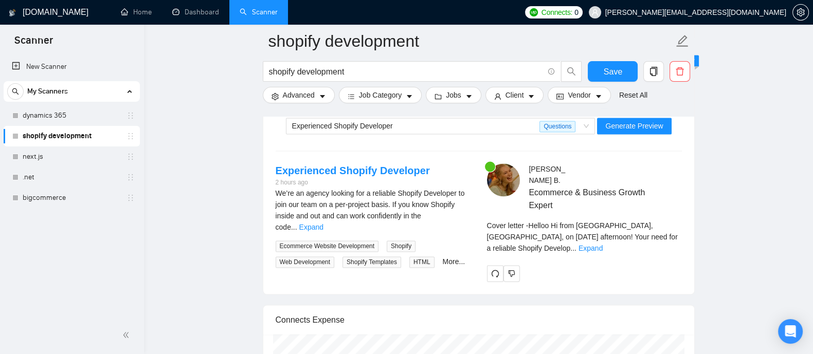
scroll to position [2017, 0]
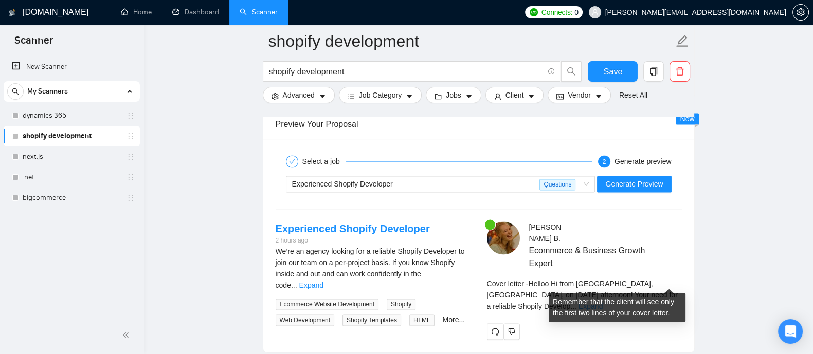
type textarea "[Write a cover letter that is under 80 words. The tone should be casual and con…"
click at [602, 302] on link "Expand" at bounding box center [590, 306] width 24 height 8
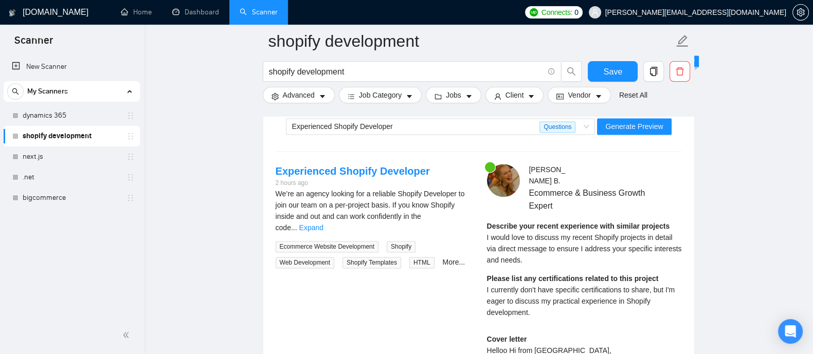
scroll to position [2070, 0]
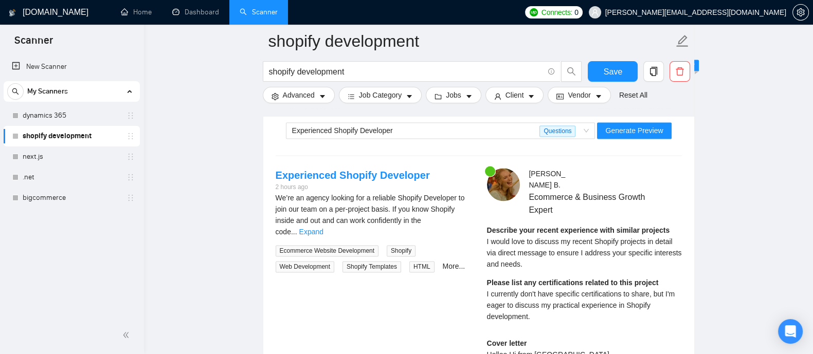
click at [514, 290] on span "I currently don't have specific certifications to share, but I'm eager to discu…" at bounding box center [581, 305] width 188 height 31
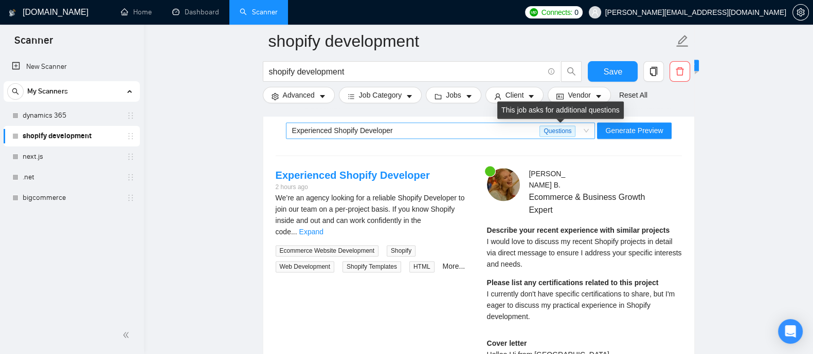
click at [559, 127] on span "Questions" at bounding box center [557, 130] width 36 height 11
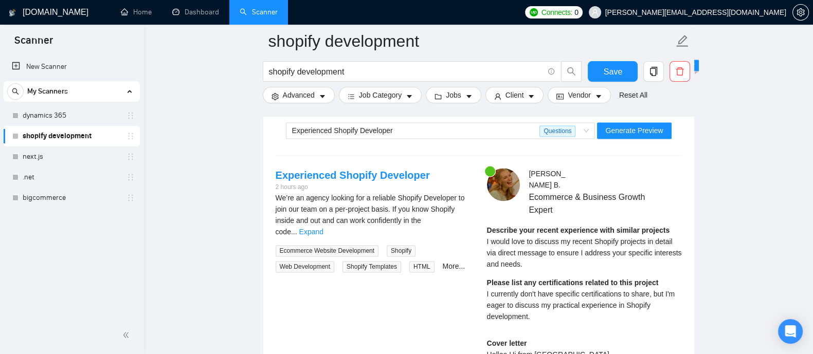
click at [634, 237] on span "I would love to discuss my recent Shopify projects in detail via direct message…" at bounding box center [584, 252] width 195 height 31
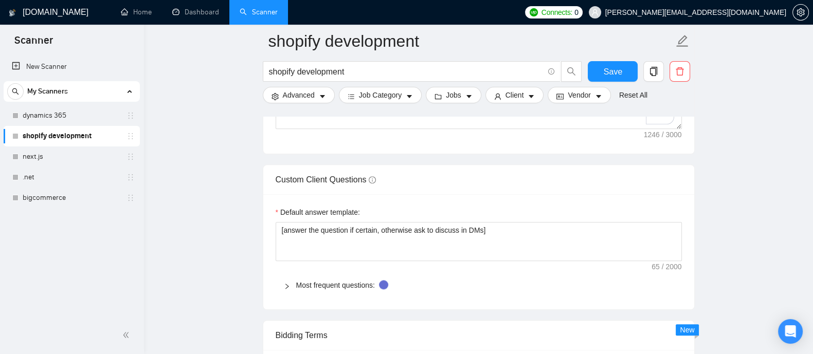
scroll to position [1488, 0]
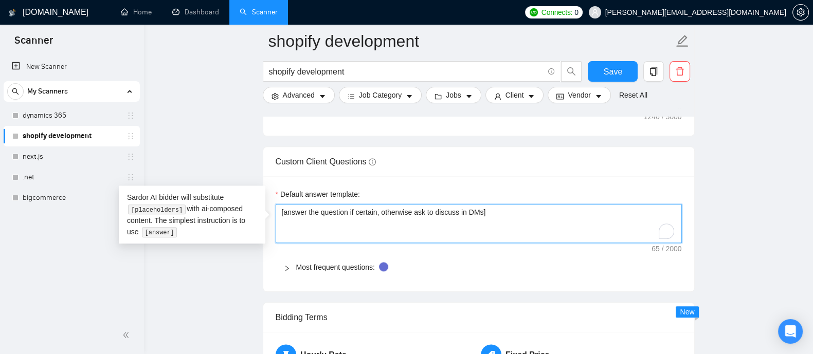
drag, startPoint x: 504, startPoint y: 213, endPoint x: 308, endPoint y: 213, distance: 195.8
click at [308, 213] on textarea "[answer the question if certain, otherwise ask to discuss in DMs]" at bounding box center [479, 223] width 406 height 39
type textarea "[answer"
type textarea "[answer]"
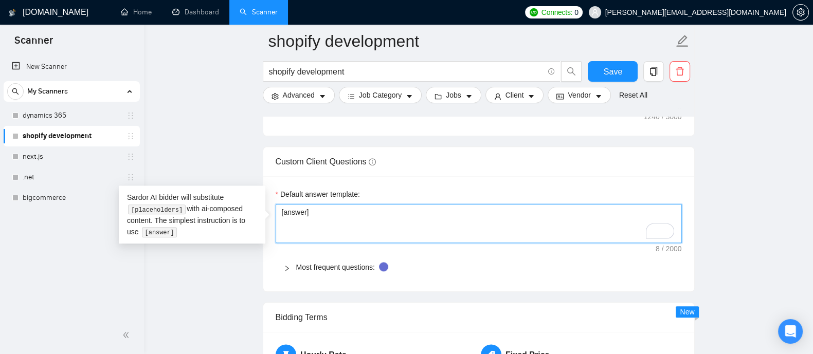
scroll to position [1507, 0]
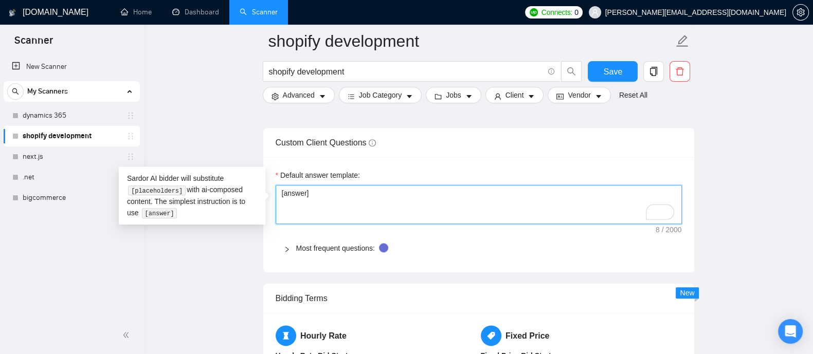
type textarea "[answer]"
click at [285, 247] on icon "right" at bounding box center [287, 249] width 6 height 6
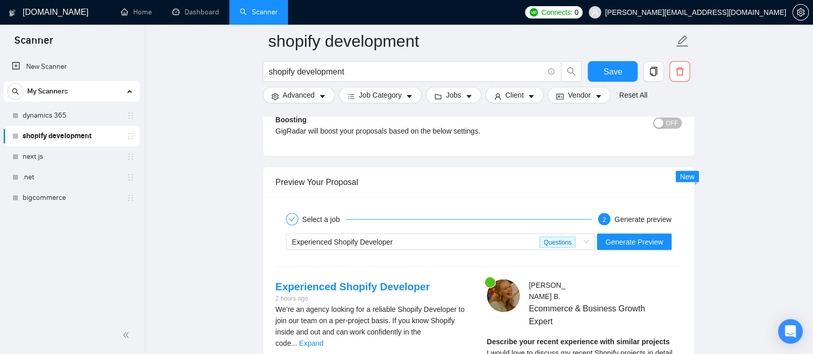
scroll to position [2428, 0]
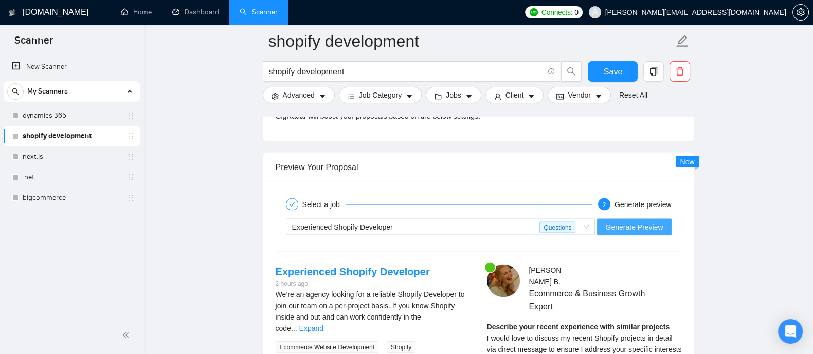
click at [622, 222] on span "Generate Preview" at bounding box center [634, 226] width 58 height 11
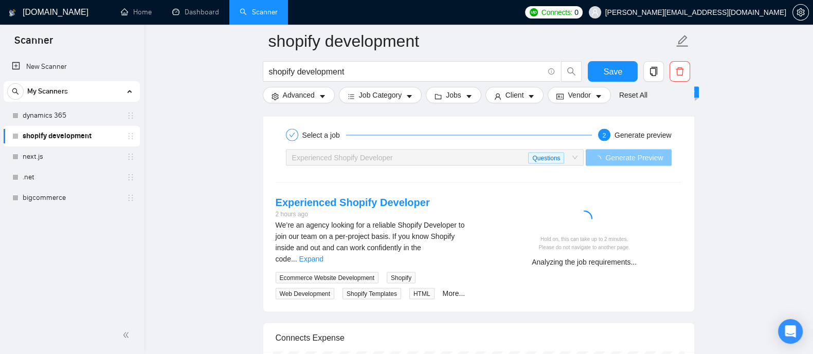
scroll to position [2506, 0]
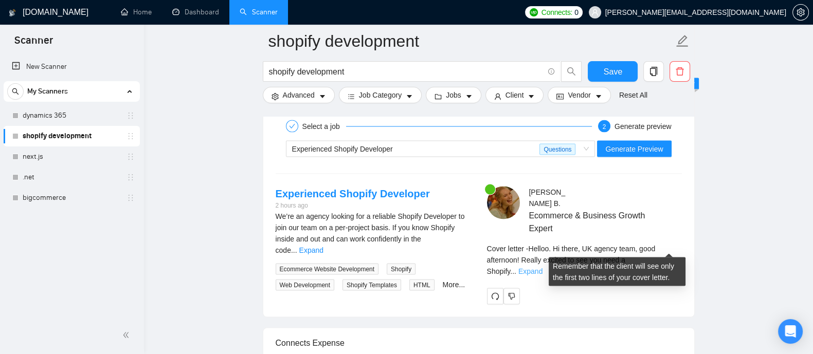
click at [542, 267] on link "Expand" at bounding box center [530, 271] width 24 height 8
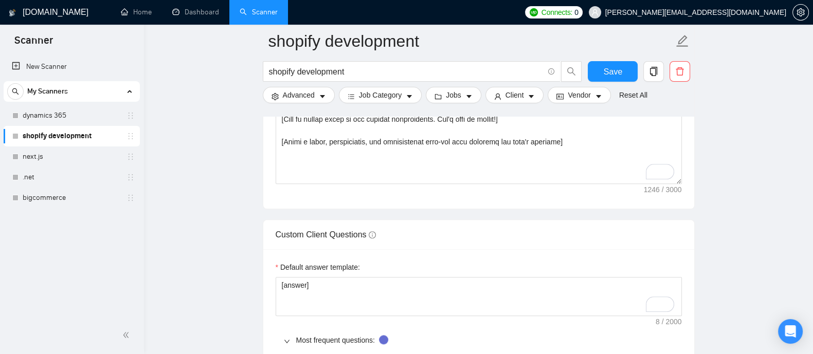
scroll to position [1401, 0]
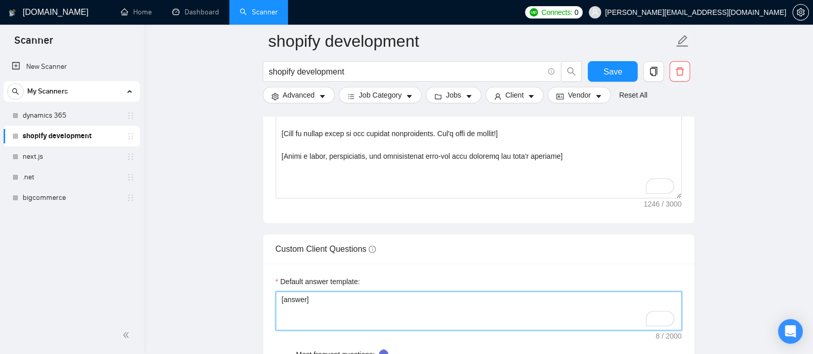
click at [306, 298] on textarea "[answer]" at bounding box center [479, 310] width 406 height 39
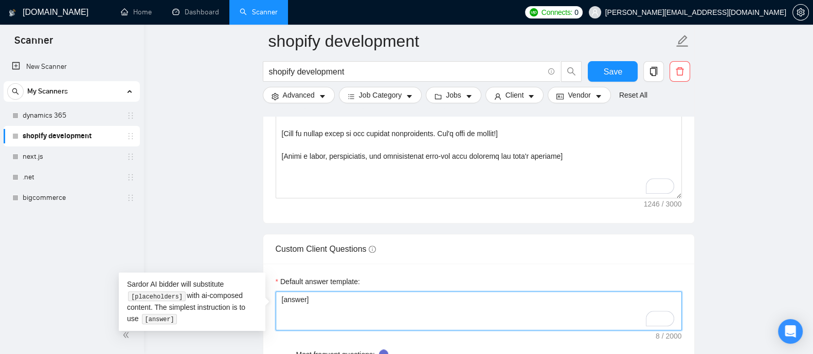
type textarea "[answer ]"
type textarea "[answer t]"
type textarea "[answer th]"
type textarea "[answer the]"
type textarea "[answer the ]"
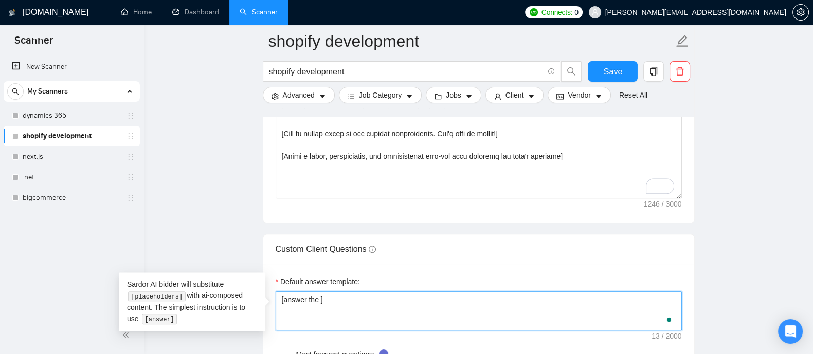
type textarea "[answer the q]"
type textarea "[answer the qu]"
type textarea "[answer the que]"
type textarea "[answer the ques]"
type textarea "[answer the quest]"
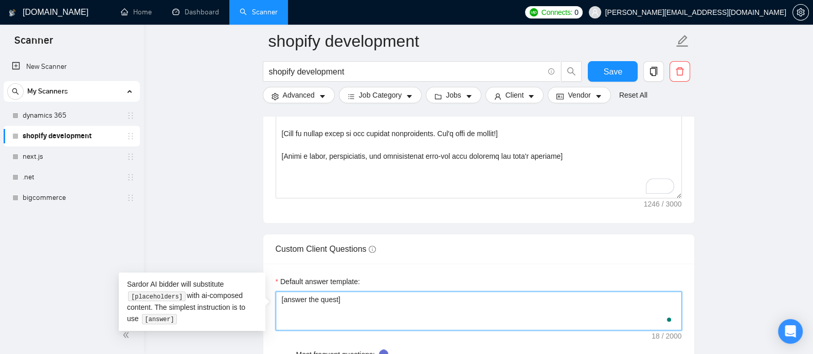
type textarea "[answer the questi]"
type textarea "[answer the questio]"
type textarea "[answer the question]"
type textarea "[answer the question ]"
type textarea "[answer the question a]"
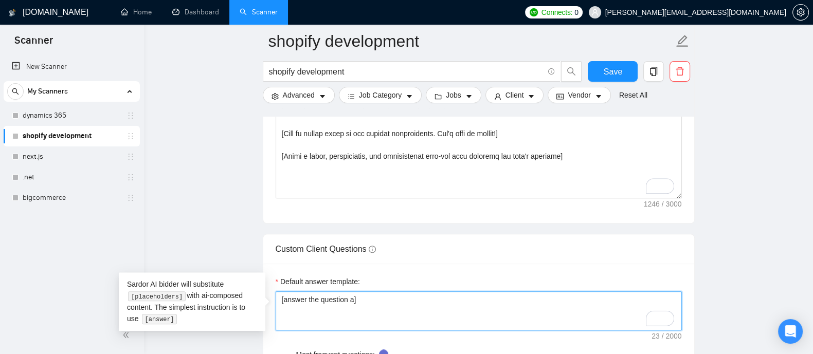
type textarea "[answer the question af]"
type textarea "[answer the question aft]"
type textarea "[answer the question afte]"
type textarea "[answer the question after]"
type textarea "[answer the question after ]"
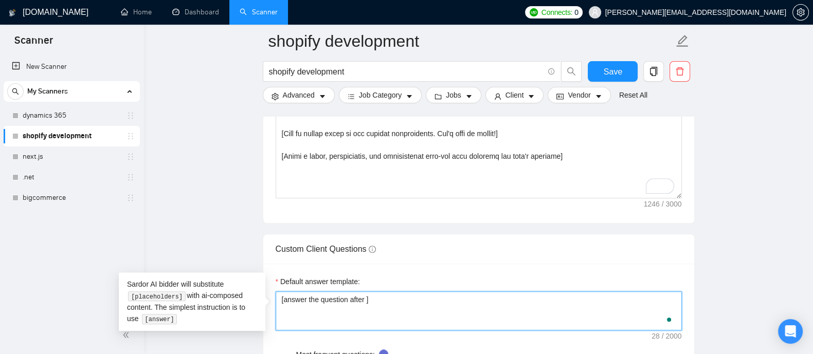
type textarea "[answer the question after g]"
type textarea "[answer the question after go]"
type textarea "[answer the question after goi]"
type textarea "[answer the question after goin]"
type textarea "[answer the question after going]"
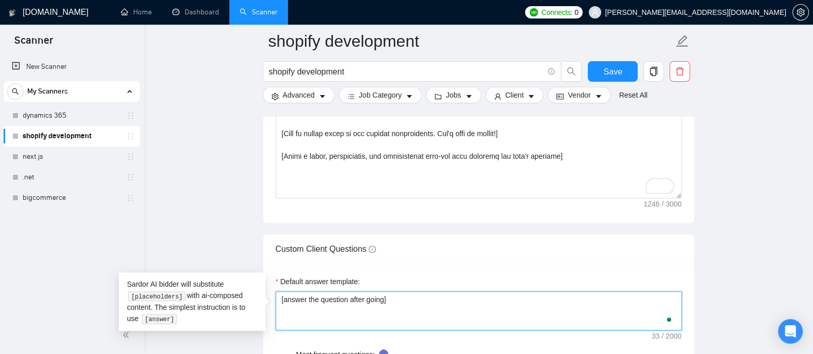
type textarea "[answer the question after going ]"
type textarea "[answer the question after going t]"
type textarea "[answer the question after going th]"
type textarea "[answer the question after going thr]"
type textarea "[answer the question after going thro]"
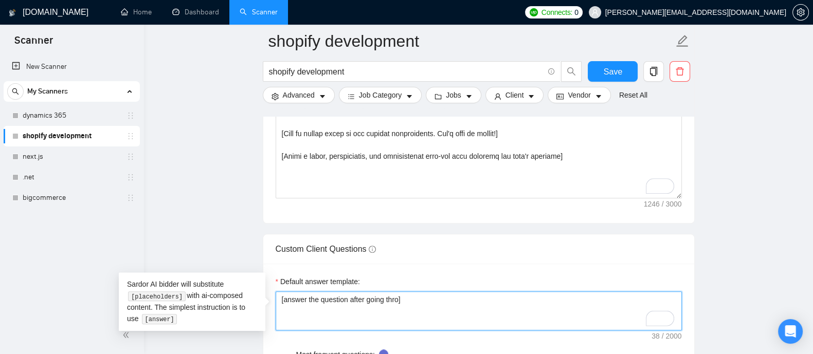
type textarea "[answer the question after going throu]"
type textarea "[answer the question after going throug]"
type textarea "[answer the question after going through]"
type textarea "[answer the question after going through ]"
type textarea "[answer the question after going through m]"
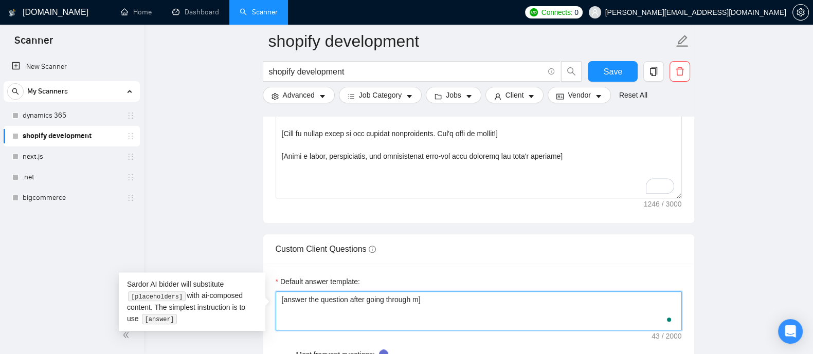
type textarea "[answer the question after going through my]"
type textarea "[answer the question after going through my ]"
type textarea "[answer the question after going through my u]"
type textarea "[answer the question after going through my up]"
type textarea "[answer the question after going through my upw]"
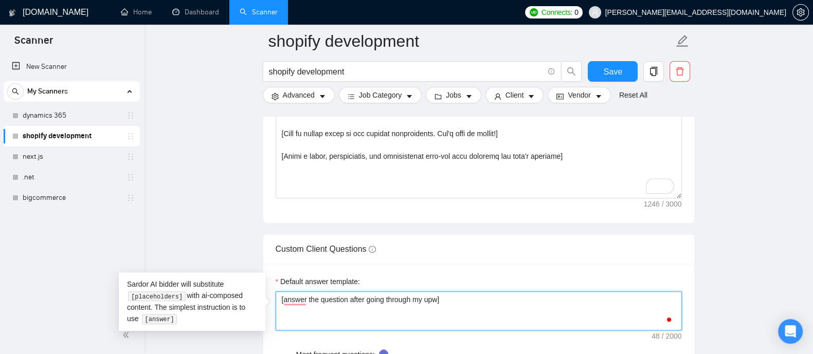
type textarea "[answer the question after going through my upwo]"
type textarea "[answer the question after going through my upwor]"
type textarea "[answer the question after going through my upwork]"
type textarea "[answer the question after going through my upwork ]"
type textarea "[answer the question after going through my upwork p]"
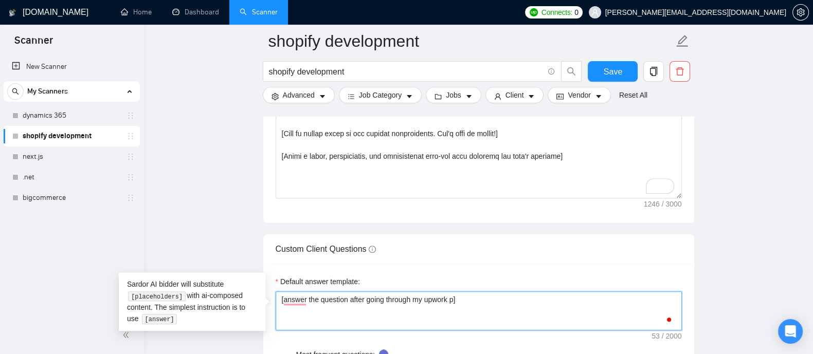
type textarea "[answer the question after going through my upwork pr]"
type textarea "[answer the question after going through my upwork pro]"
type textarea "[answer the question after going through my upwork prof]"
type textarea "[answer the question after going through my upwork profi]"
type textarea "[answer the question after going through my upwork profil]"
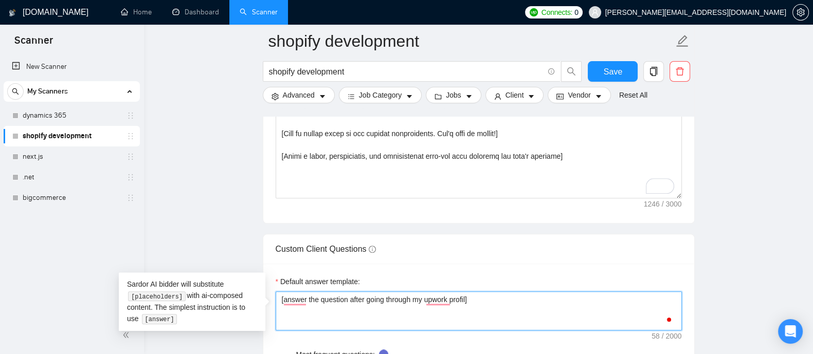
type textarea "[answer the question after going through my upwork profile]"
click at [419, 302] on textarea "[answer the question after going through my upwork profile]" at bounding box center [479, 310] width 406 height 39
click at [442, 299] on textarea "[answer the question after going through my upwork profile]" at bounding box center [479, 310] width 406 height 39
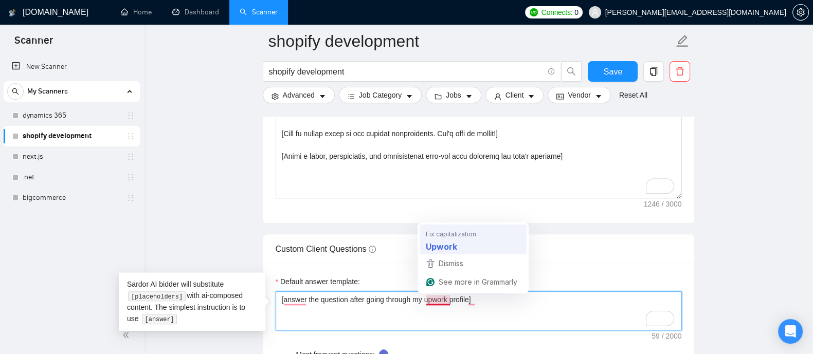
type textarea "[answer the question after going through my Upwork profile]"
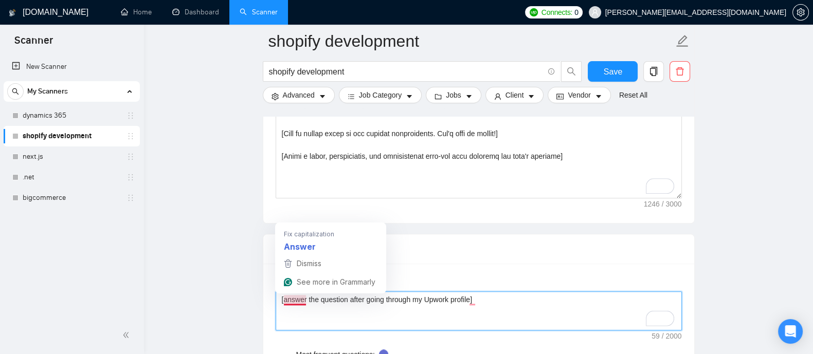
click at [296, 295] on textarea "[answer the question after going through my Upwork profile]" at bounding box center [479, 310] width 406 height 39
type textarea "[Answer the question after going through my Upwork profile]"
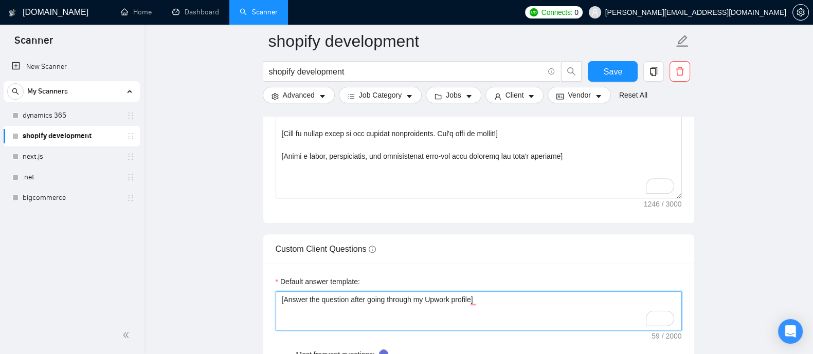
click at [606, 309] on textarea "[Answer the question after going through my Upwork profile]" at bounding box center [479, 310] width 406 height 39
click at [472, 298] on textarea "[Answer the question after going through my Upwork profile]" at bounding box center [479, 310] width 406 height 39
type textarea "[Answer the question after going through my Upwork profile.]"
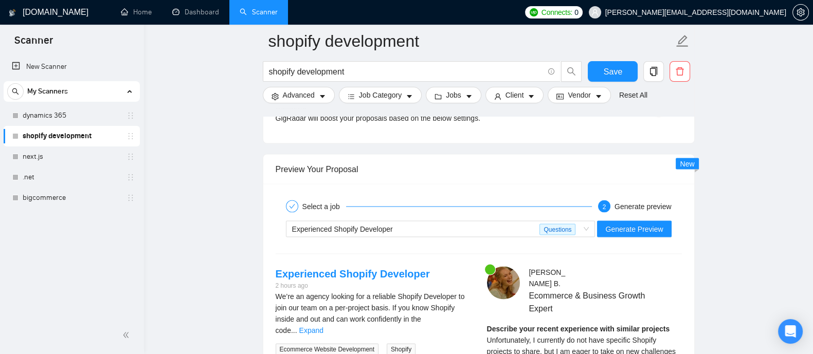
scroll to position [2449, 0]
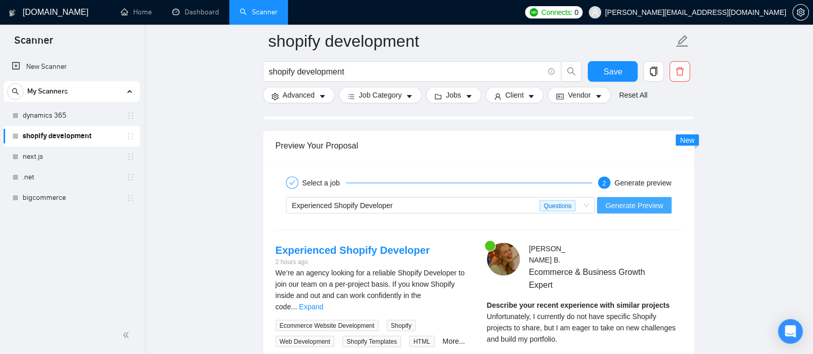
type textarea "[Answer the question after going through my Upwork profile.]"
click at [632, 200] on span "Generate Preview" at bounding box center [634, 205] width 58 height 11
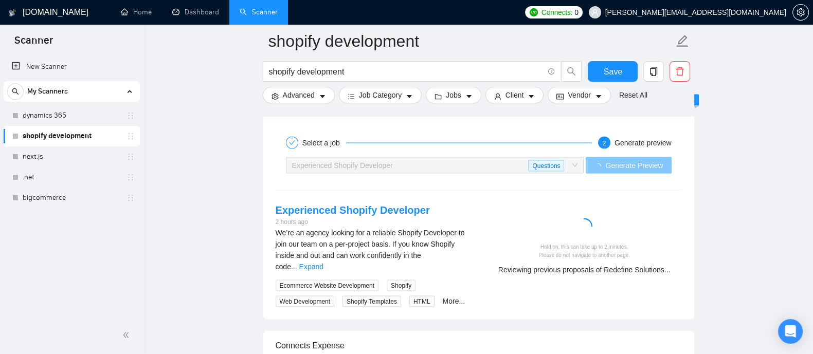
scroll to position [2485, 0]
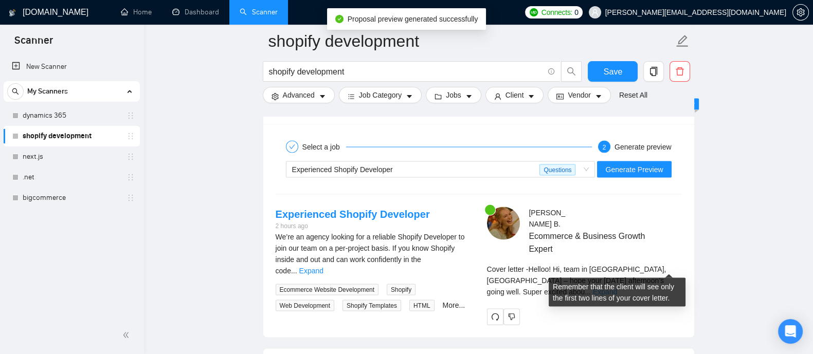
click at [617, 288] on link "Expand" at bounding box center [605, 292] width 24 height 8
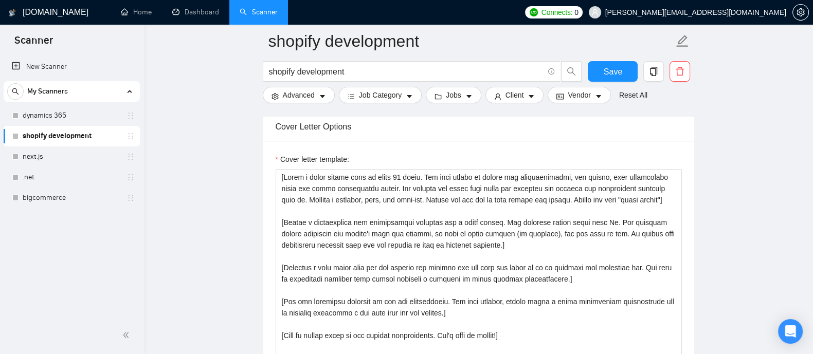
scroll to position [1213, 0]
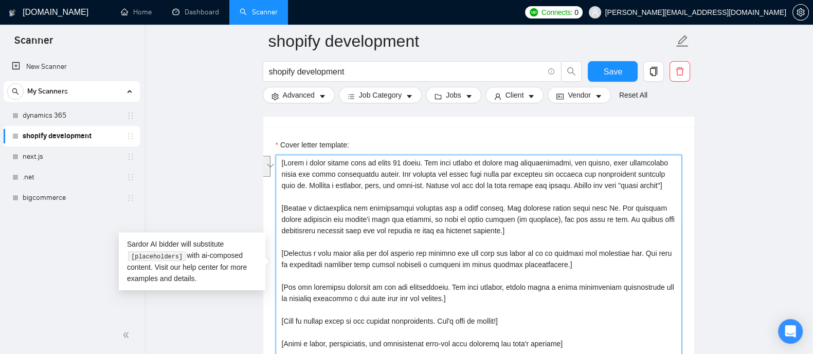
drag, startPoint x: 596, startPoint y: 214, endPoint x: 511, endPoint y: 232, distance: 86.8
click at [511, 232] on textarea "Cover letter template:" at bounding box center [479, 270] width 406 height 231
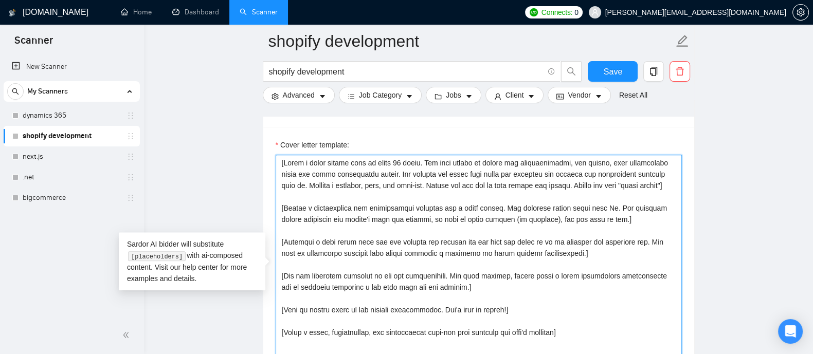
click at [571, 246] on textarea "Cover letter template:" at bounding box center [479, 270] width 406 height 231
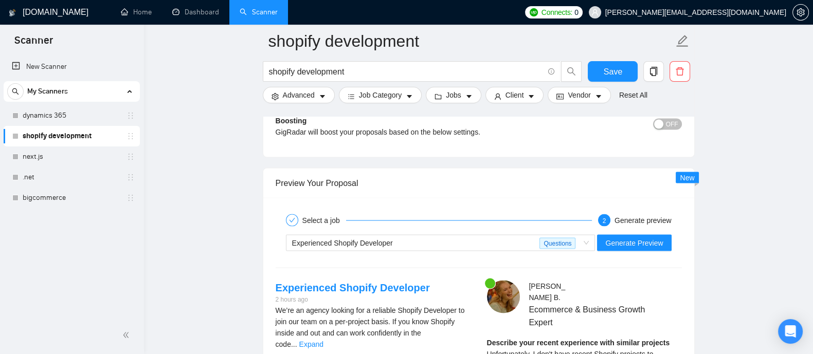
scroll to position [2456, 0]
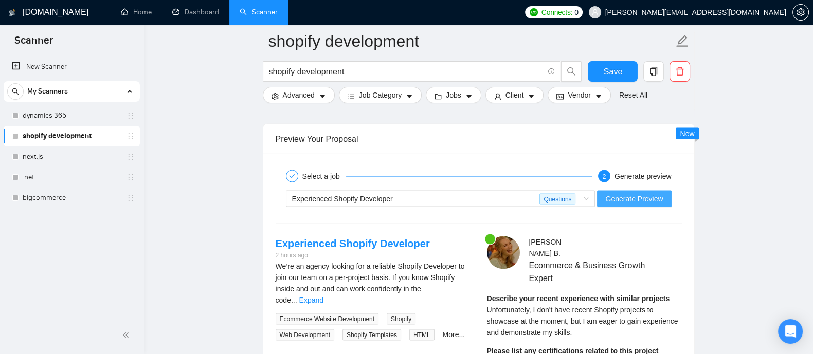
click at [626, 195] on span "Generate Preview" at bounding box center [634, 198] width 58 height 11
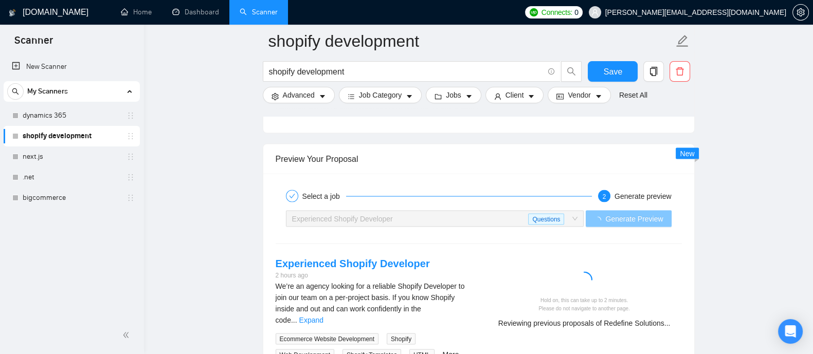
scroll to position [2487, 0]
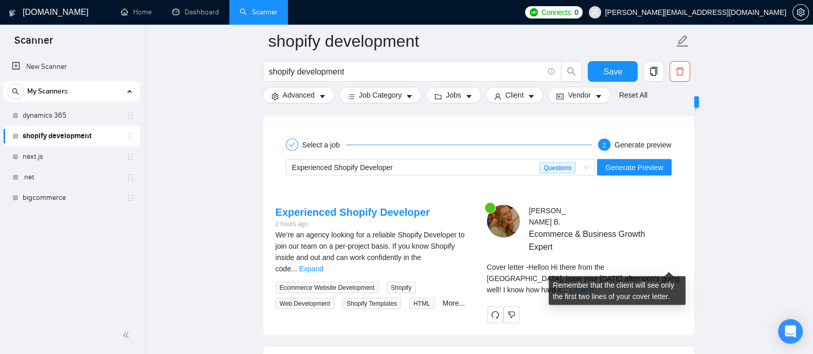
click at [593, 286] on link "Expand" at bounding box center [581, 290] width 24 height 8
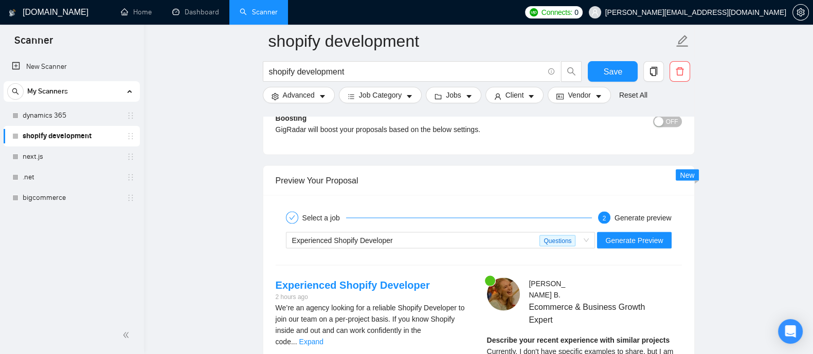
scroll to position [2468, 0]
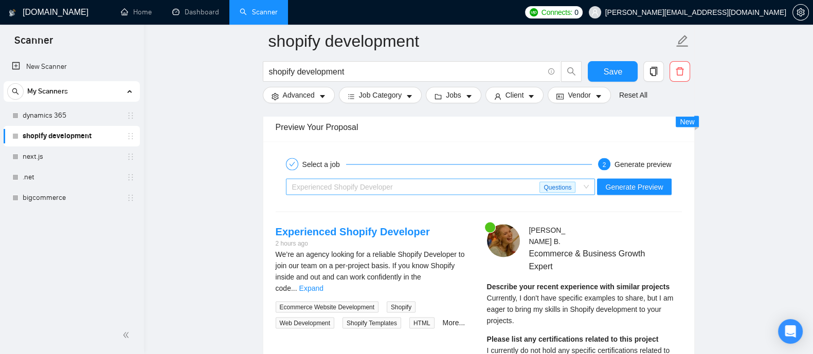
click at [594, 181] on div "Experienced Shopify Developer Questions" at bounding box center [440, 187] width 309 height 16
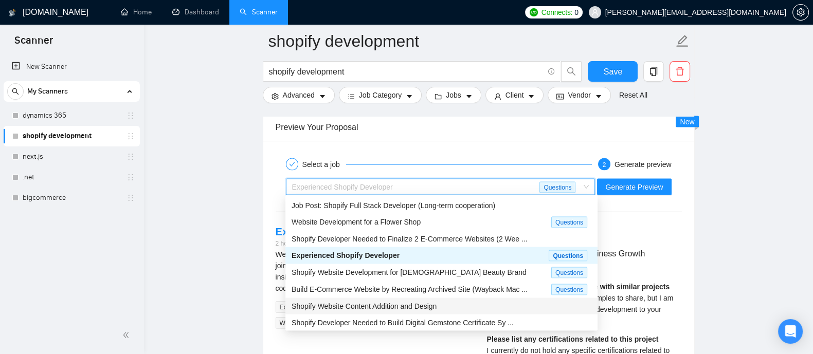
click at [398, 309] on span "Shopify Website Content Addition and Design" at bounding box center [363, 306] width 145 height 8
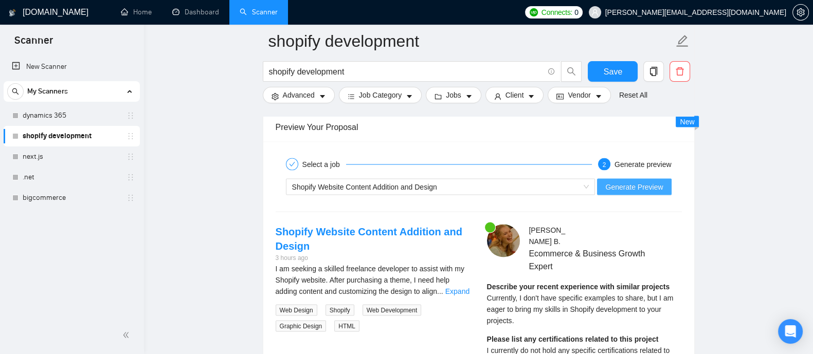
click at [646, 187] on span "Generate Preview" at bounding box center [634, 186] width 58 height 11
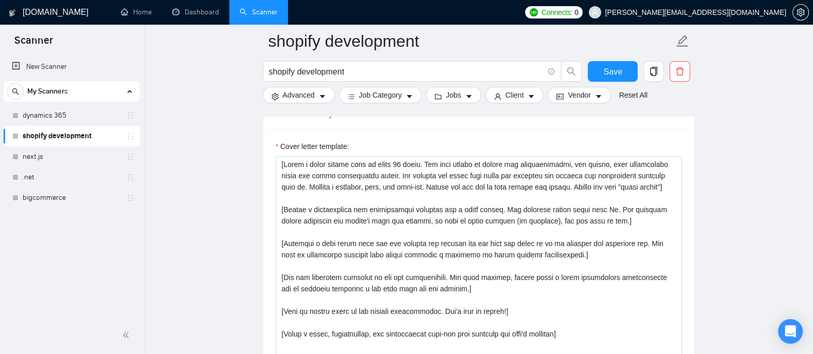
scroll to position [1221, 0]
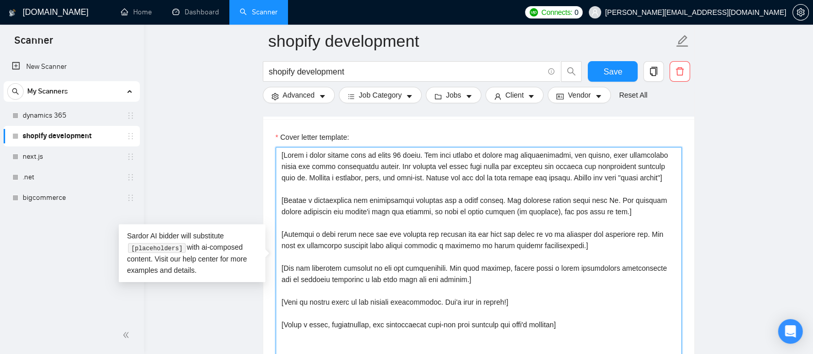
click at [390, 151] on textarea "Cover letter template:" at bounding box center [479, 262] width 406 height 231
click at [477, 191] on textarea "Cover letter template:" at bounding box center [479, 262] width 406 height 231
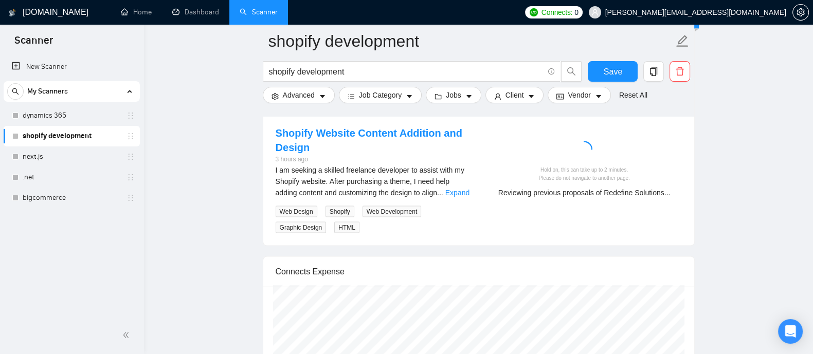
scroll to position [2571, 0]
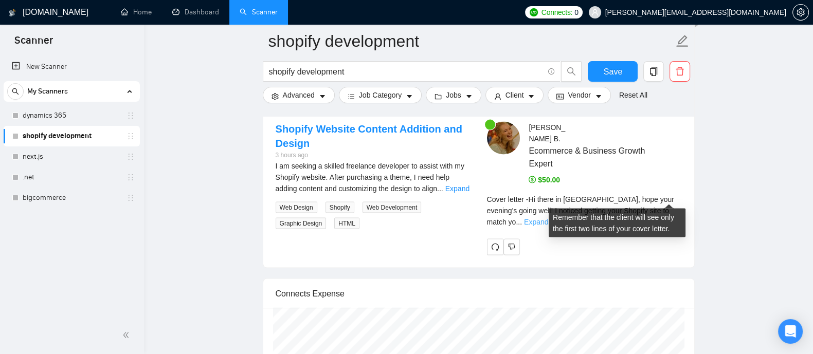
type textarea "[Write a cover letter that is under 100 words. The tone should be casual and co…"
click at [548, 218] on link "Expand" at bounding box center [536, 222] width 24 height 8
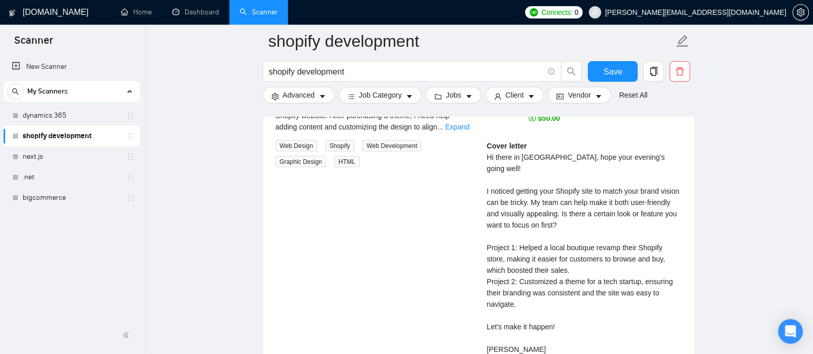
scroll to position [2637, 0]
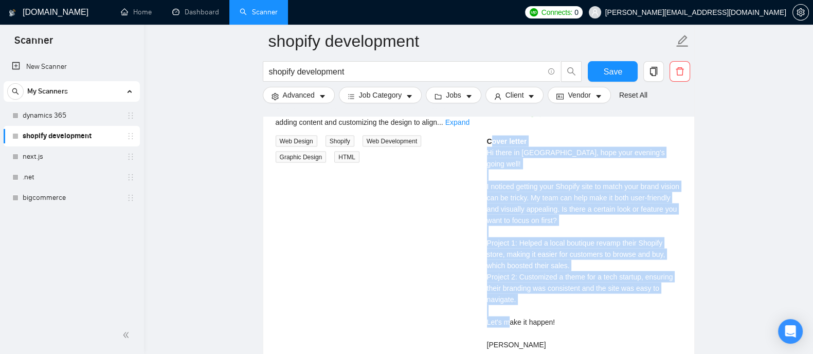
drag, startPoint x: 488, startPoint y: 128, endPoint x: 548, endPoint y: 302, distance: 183.7
click at [548, 302] on div "Cover letter Hi there in [GEOGRAPHIC_DATA], hope your evening's going well! I n…" at bounding box center [584, 243] width 195 height 215
drag, startPoint x: 488, startPoint y: 132, endPoint x: 550, endPoint y: 321, distance: 198.6
click at [550, 314] on div "Cover letter Hi there in [GEOGRAPHIC_DATA], hope your evening's going well! I n…" at bounding box center [584, 243] width 195 height 215
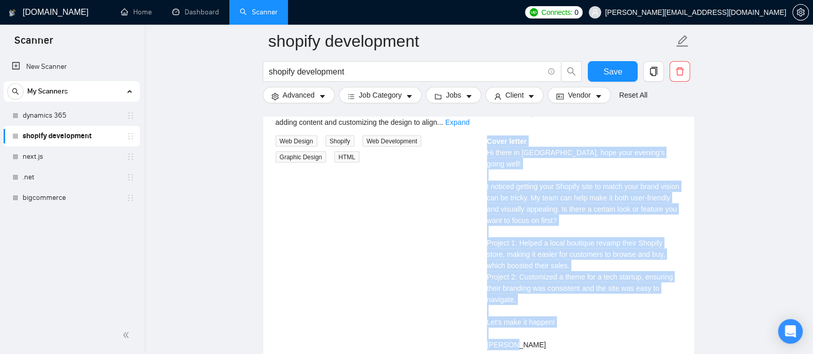
copy div "Cover letter Hi there in [GEOGRAPHIC_DATA], hope your evening's going well! I n…"
click at [658, 297] on div "Cover letter Hi there in [GEOGRAPHIC_DATA], hope your evening's going well! I n…" at bounding box center [584, 243] width 195 height 215
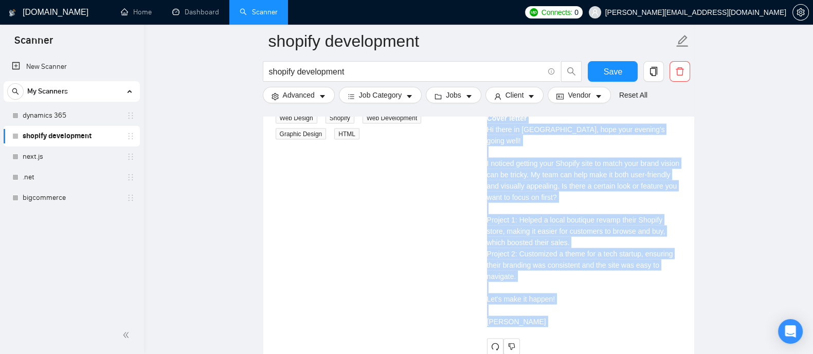
scroll to position [2672, 0]
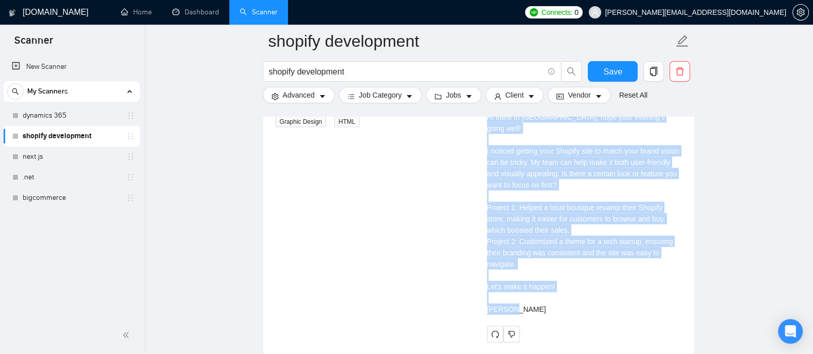
drag, startPoint x: 487, startPoint y: 167, endPoint x: 553, endPoint y: 284, distance: 133.7
click at [553, 284] on div "Cover letter Hi there in [GEOGRAPHIC_DATA], hope your evening's going well! I n…" at bounding box center [584, 207] width 195 height 215
copy div "Cover letter Hi there in [GEOGRAPHIC_DATA], hope your evening's going well! I n…"
